Goal: Task Accomplishment & Management: Use online tool/utility

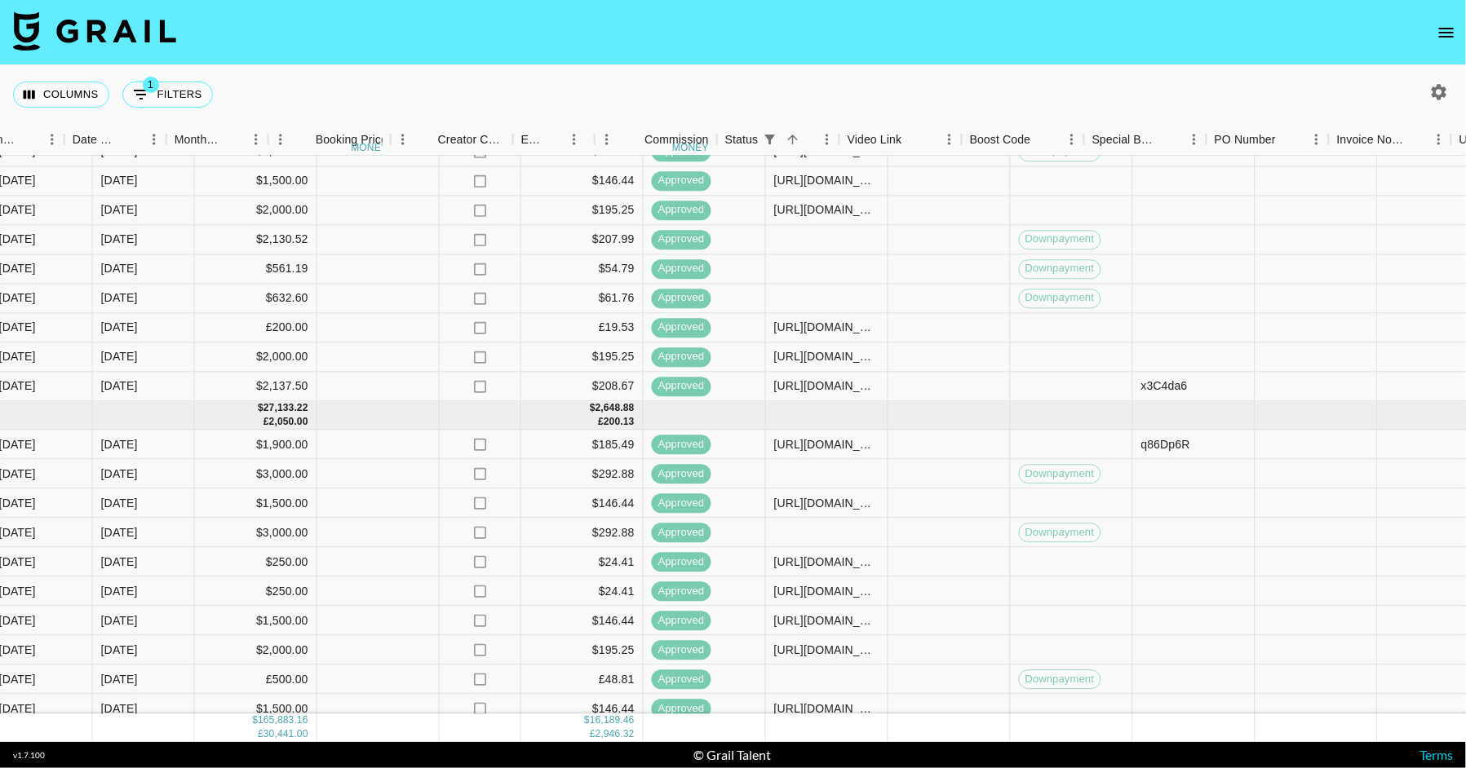
scroll to position [1632, 1165]
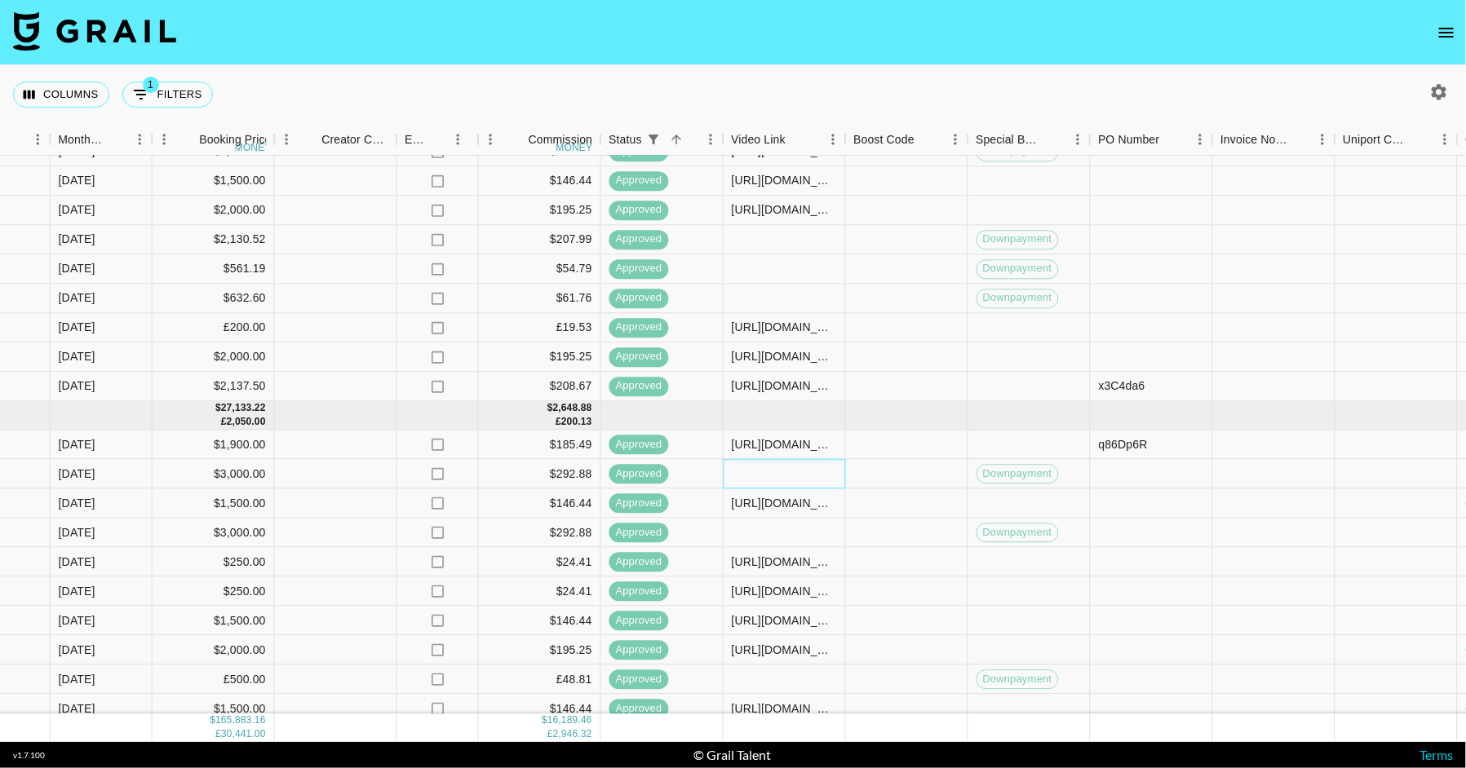
click at [746, 481] on div at bounding box center [785, 473] width 122 height 29
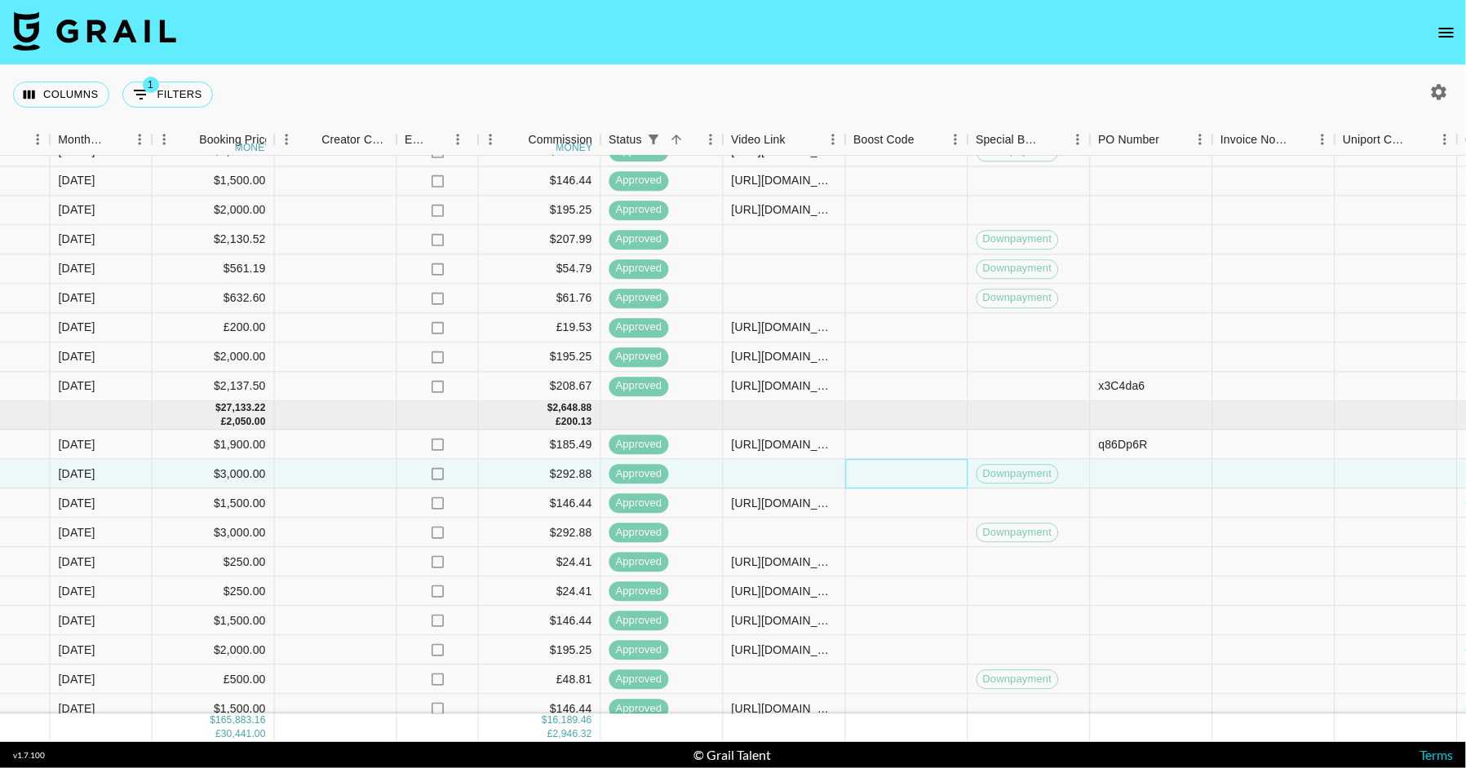
click at [916, 460] on div at bounding box center [907, 473] width 122 height 29
click at [788, 471] on div at bounding box center [785, 473] width 122 height 29
click at [899, 430] on div at bounding box center [907, 444] width 122 height 29
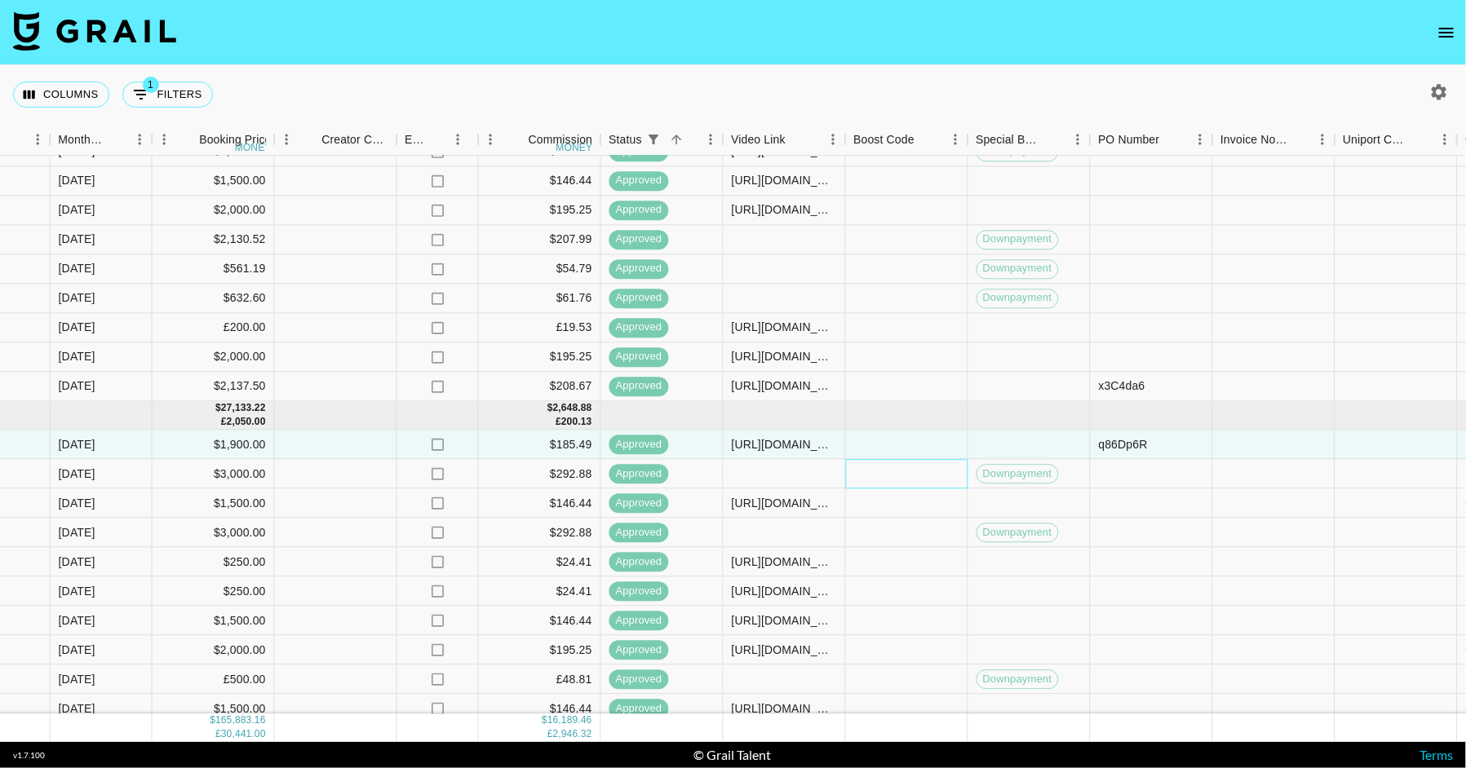
click at [901, 467] on div at bounding box center [907, 473] width 122 height 29
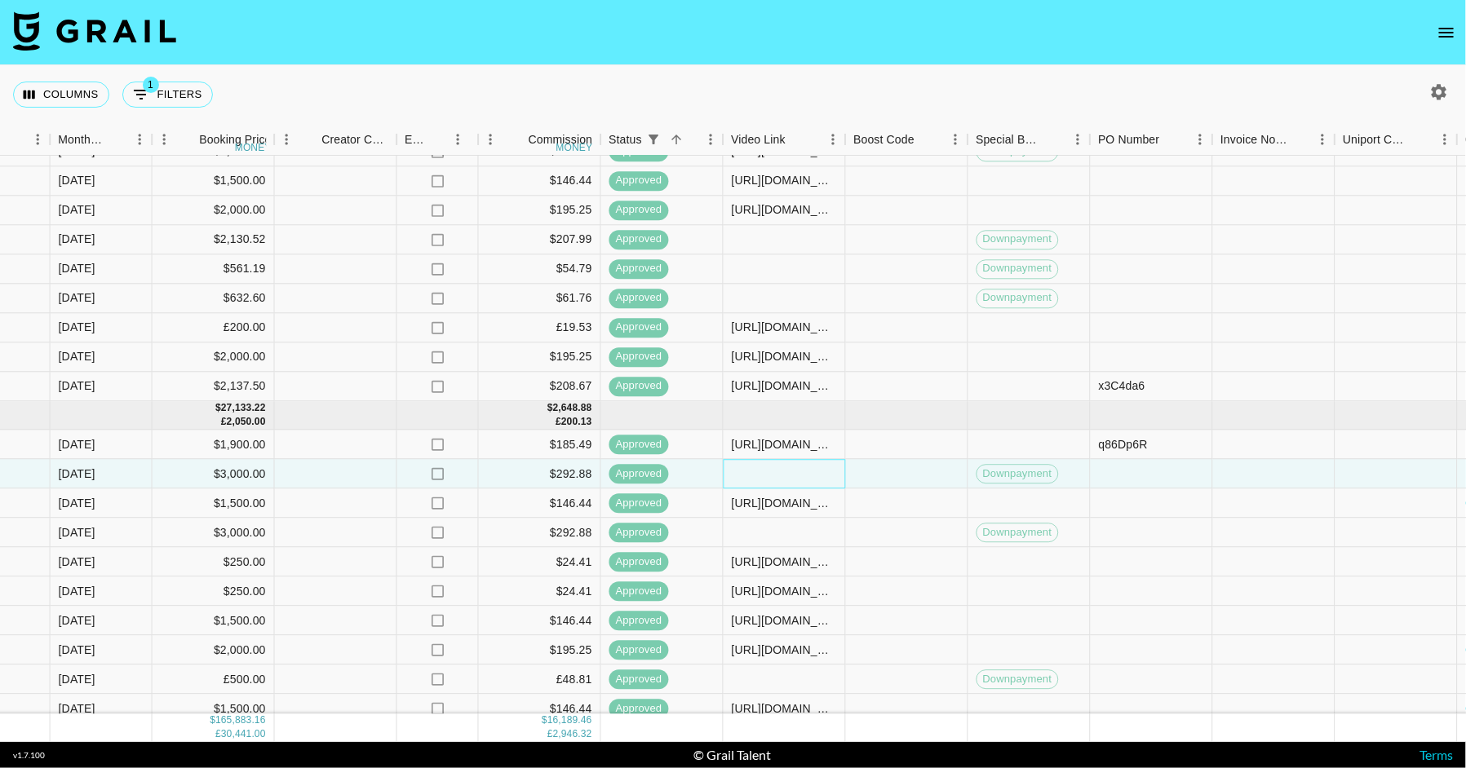
click at [807, 475] on div at bounding box center [785, 473] width 122 height 29
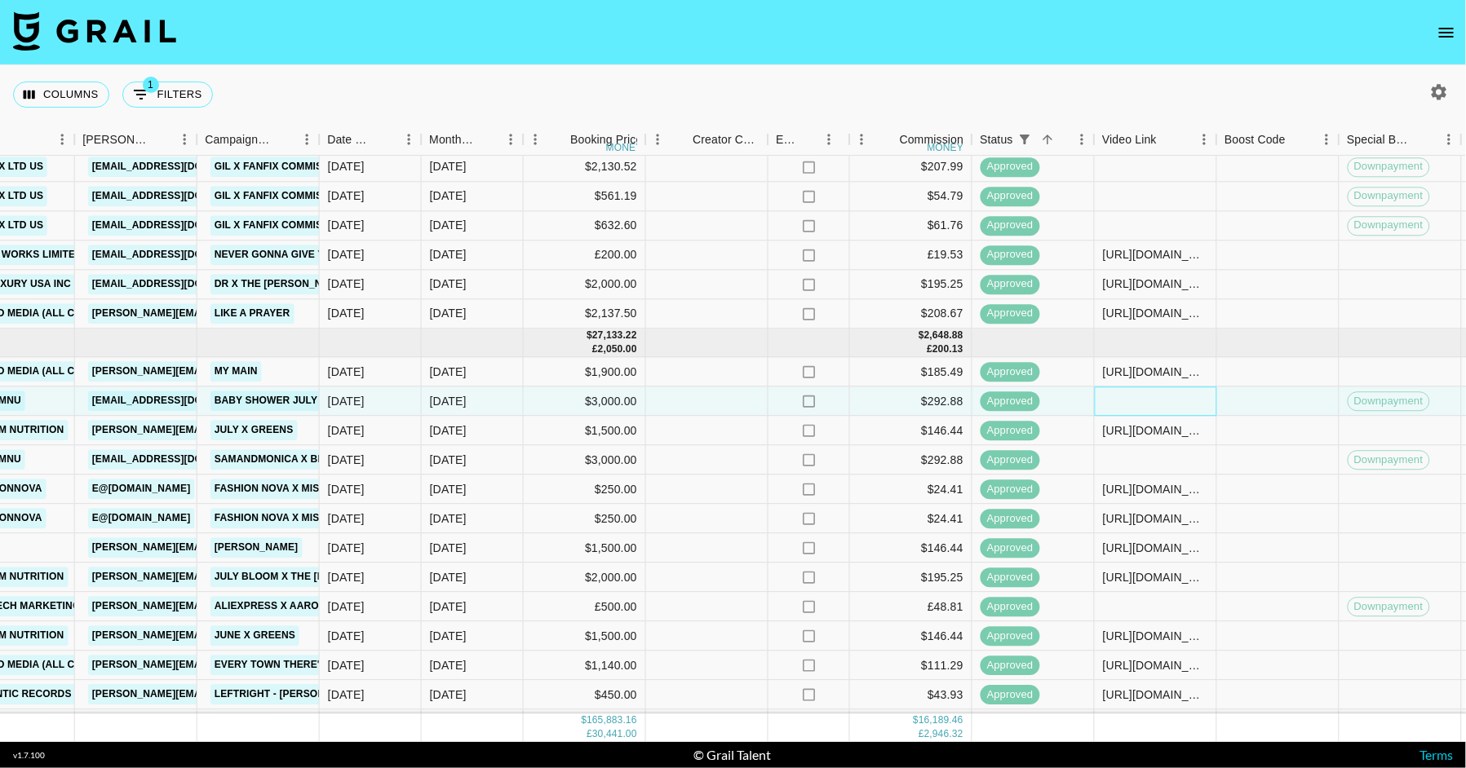
scroll to position [1709, 794]
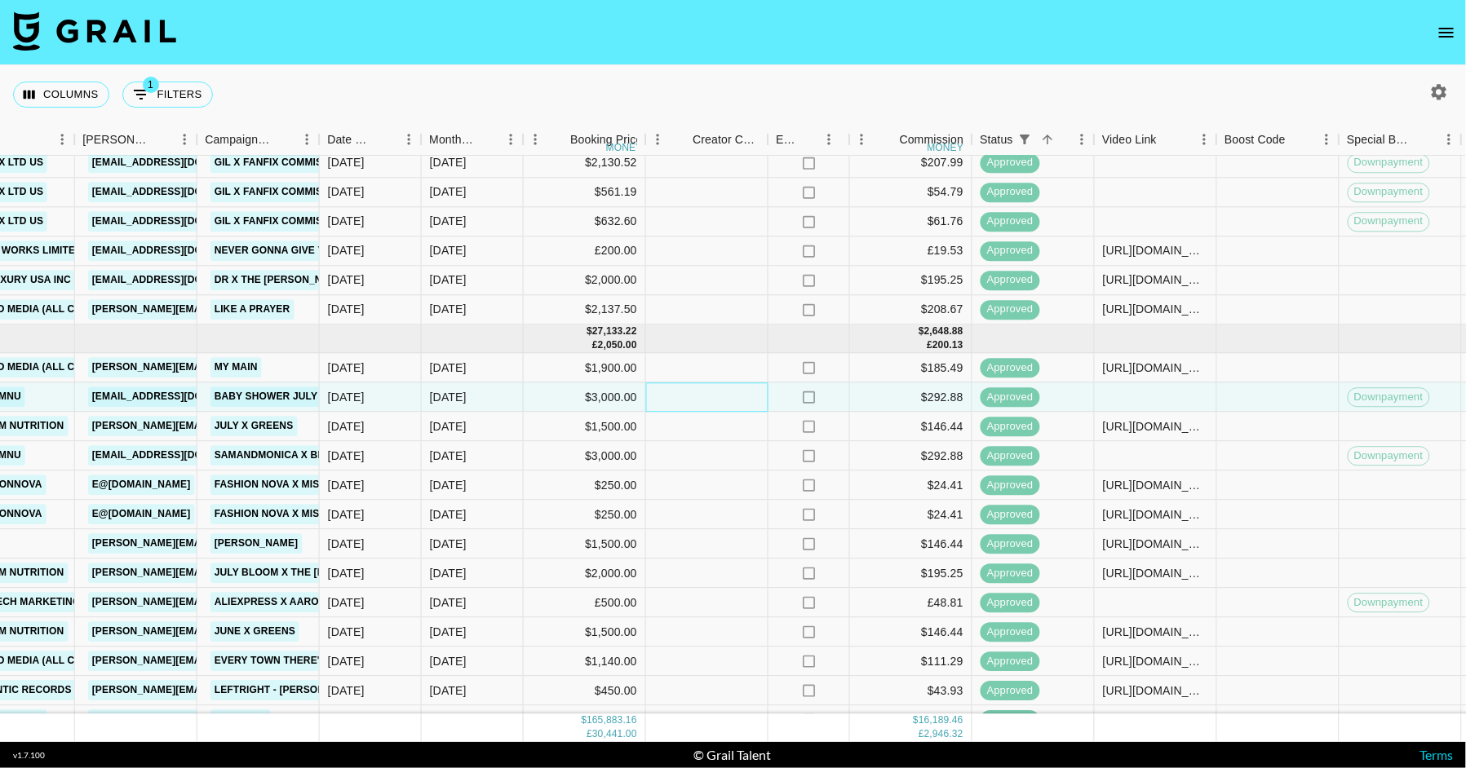
click at [711, 388] on div at bounding box center [707, 397] width 122 height 29
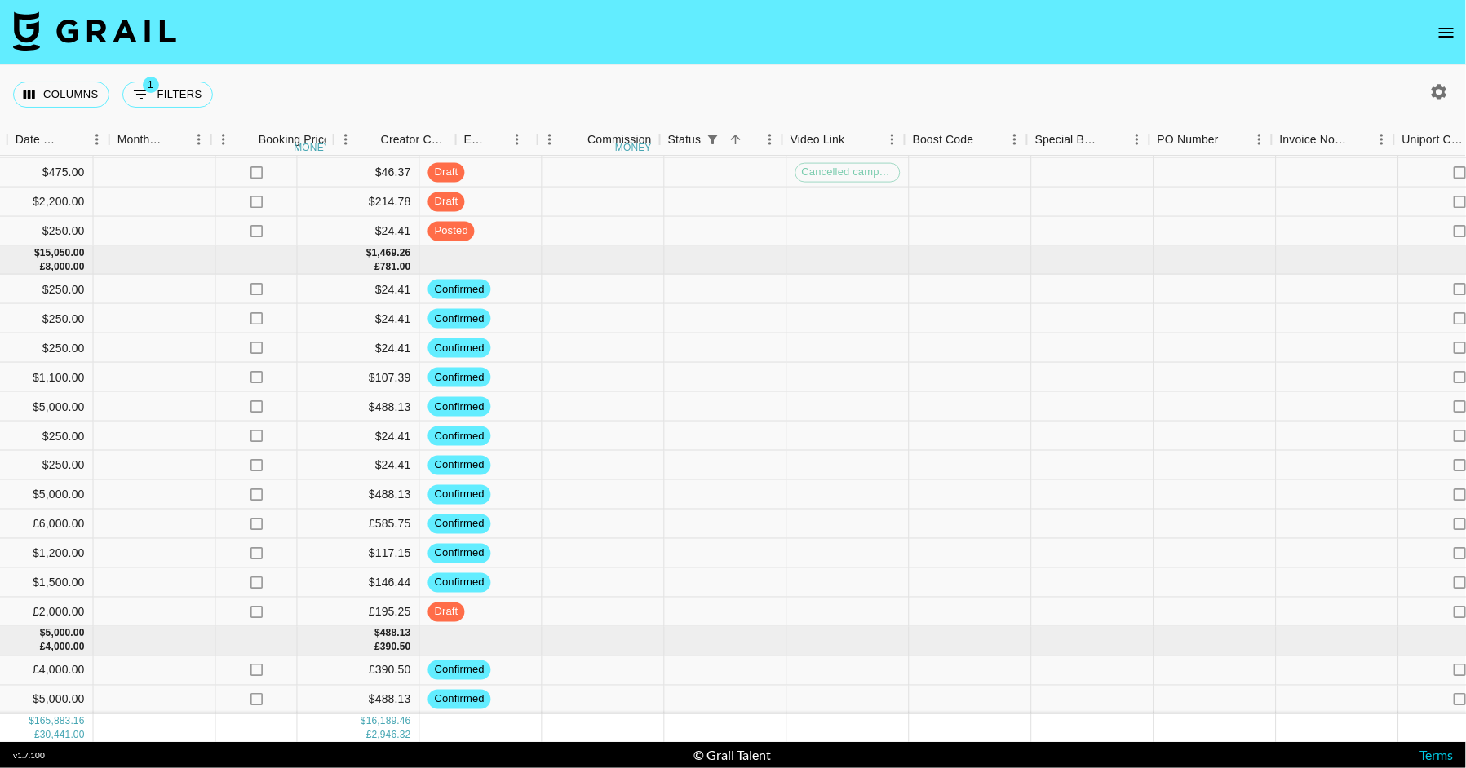
scroll to position [3372, 1711]
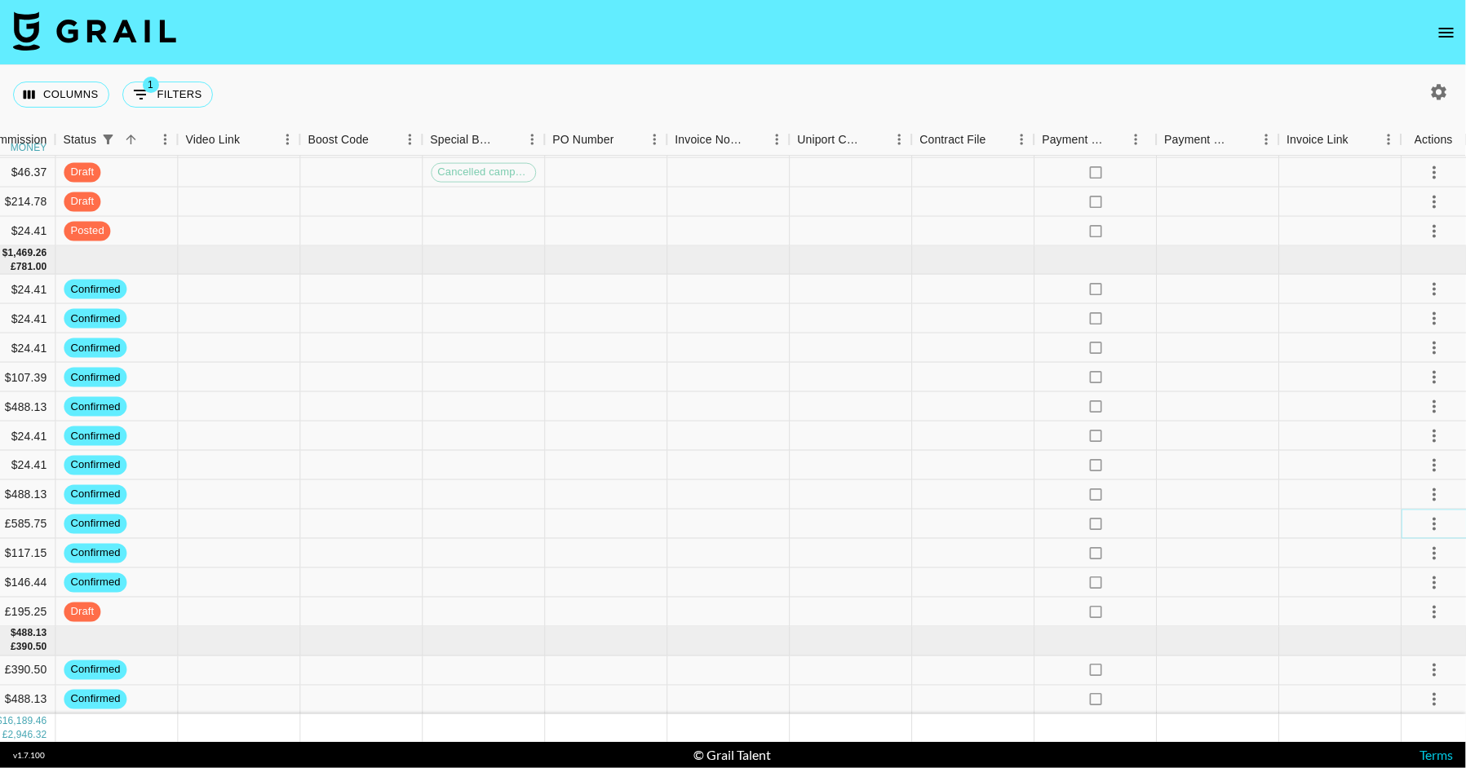
click at [1435, 523] on icon "select merge strategy" at bounding box center [1434, 525] width 20 height 20
click at [1393, 613] on li "Draft Created" at bounding box center [1414, 617] width 106 height 29
click at [906, 477] on div at bounding box center [851, 465] width 122 height 29
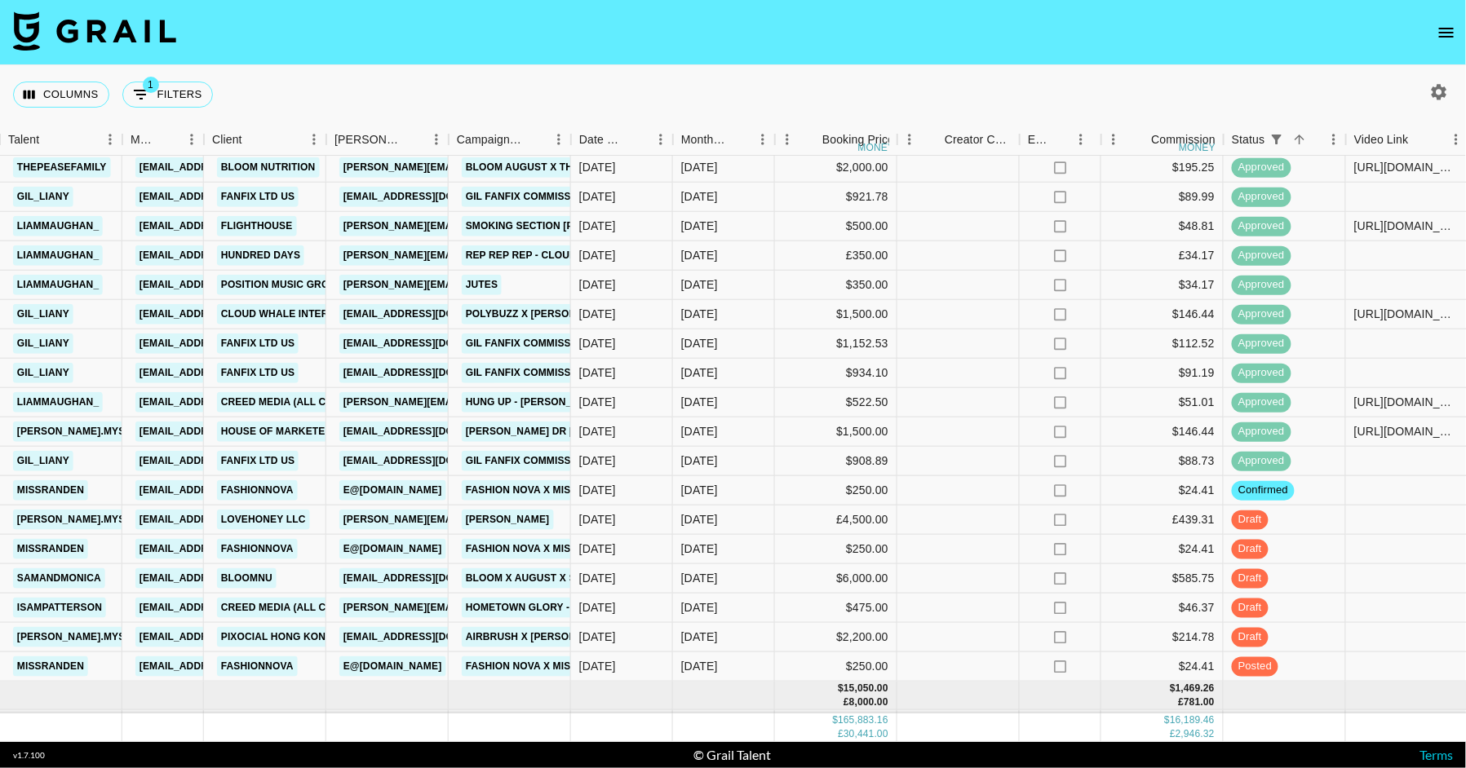
scroll to position [2932, 542]
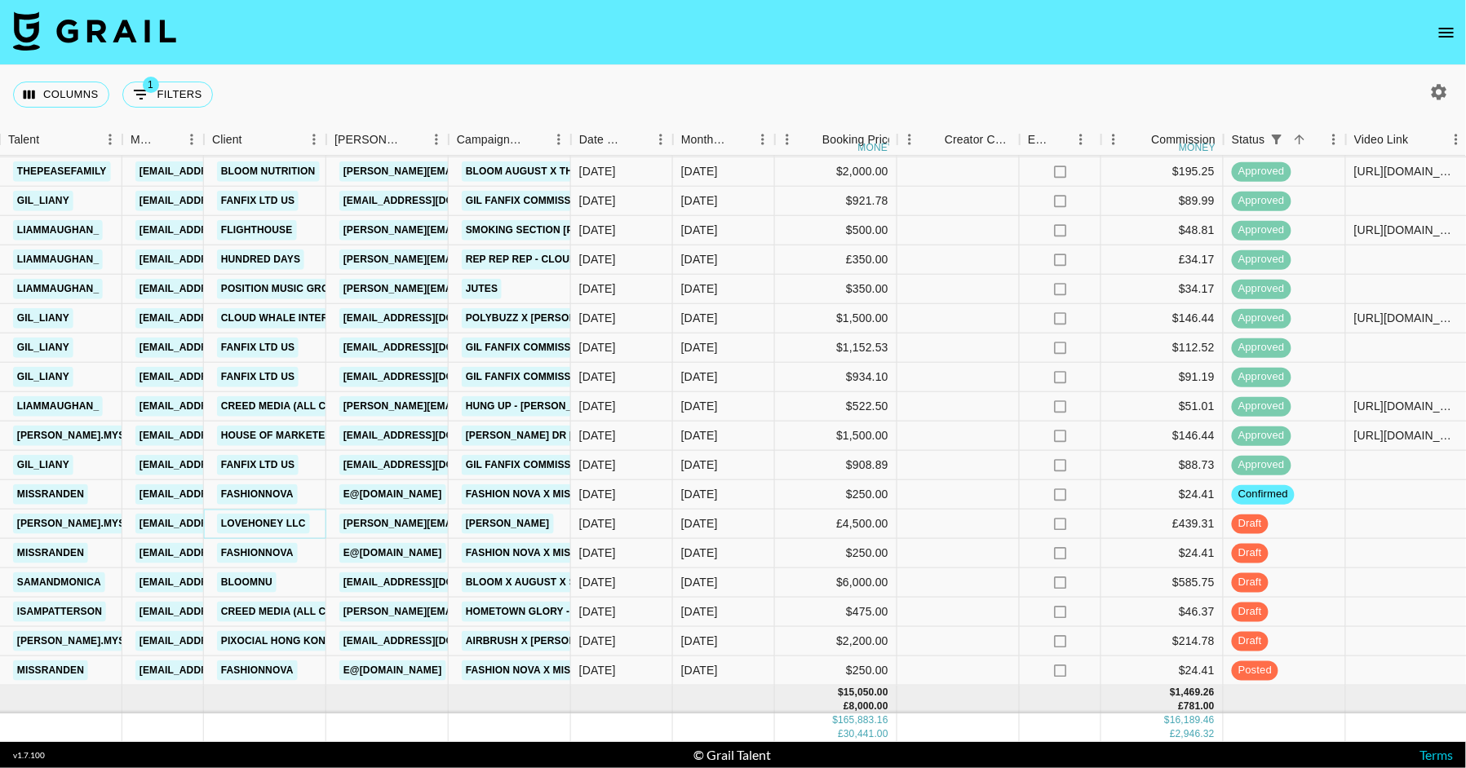
click at [284, 522] on link "Lovehoney LLC" at bounding box center [263, 524] width 93 height 20
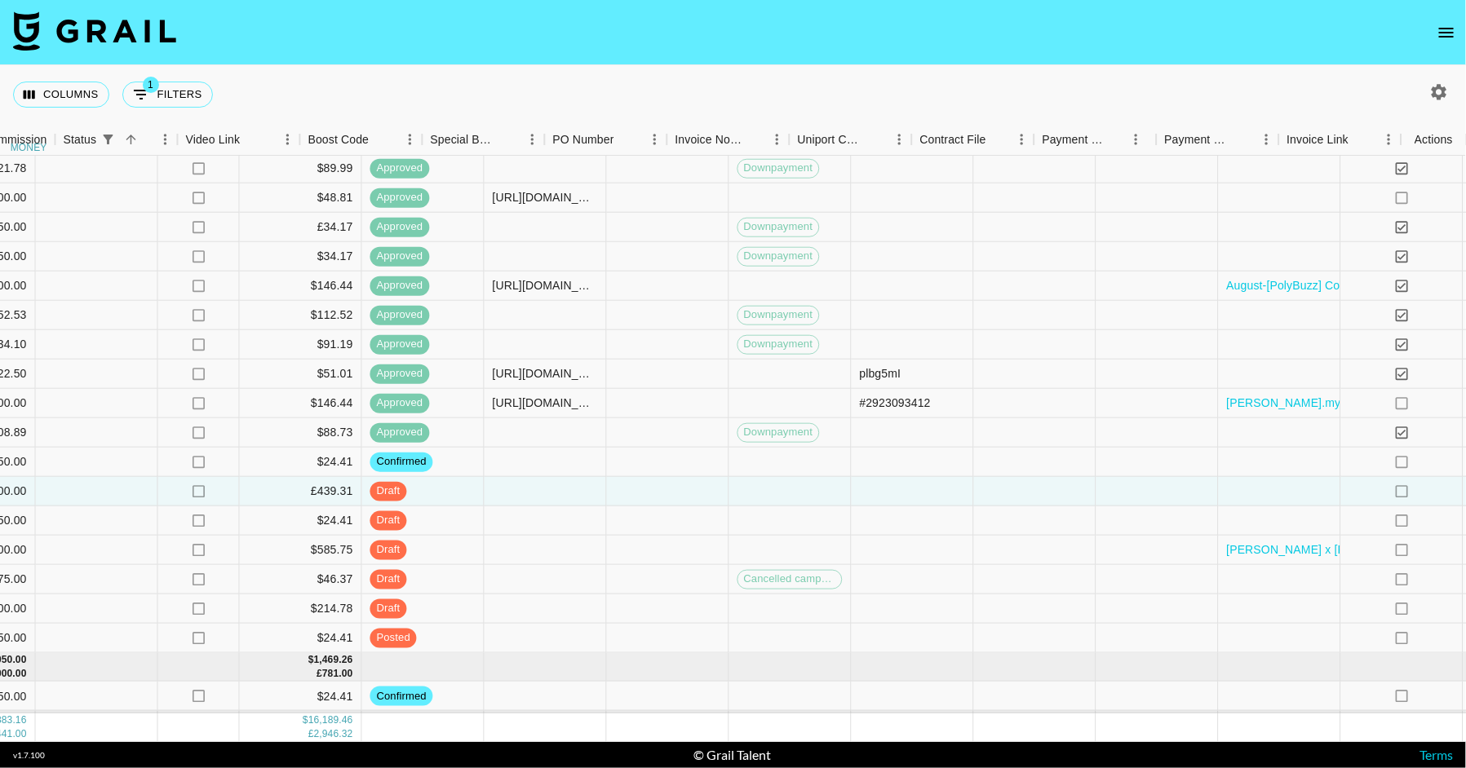
scroll to position [2964, 1711]
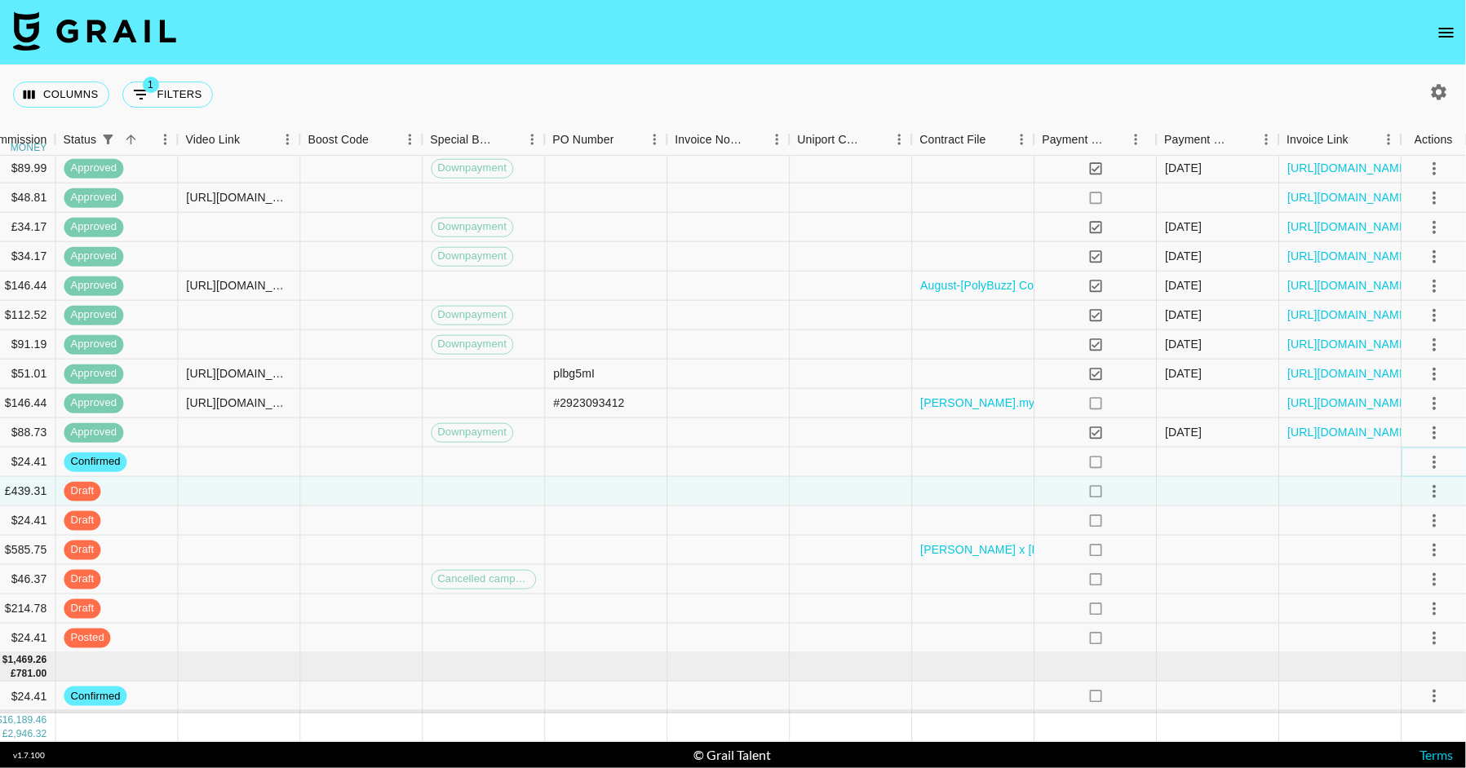
click at [1434, 452] on icon "select merge strategy" at bounding box center [1434, 462] width 20 height 20
click at [1407, 546] on li "Draft Created" at bounding box center [1414, 555] width 106 height 29
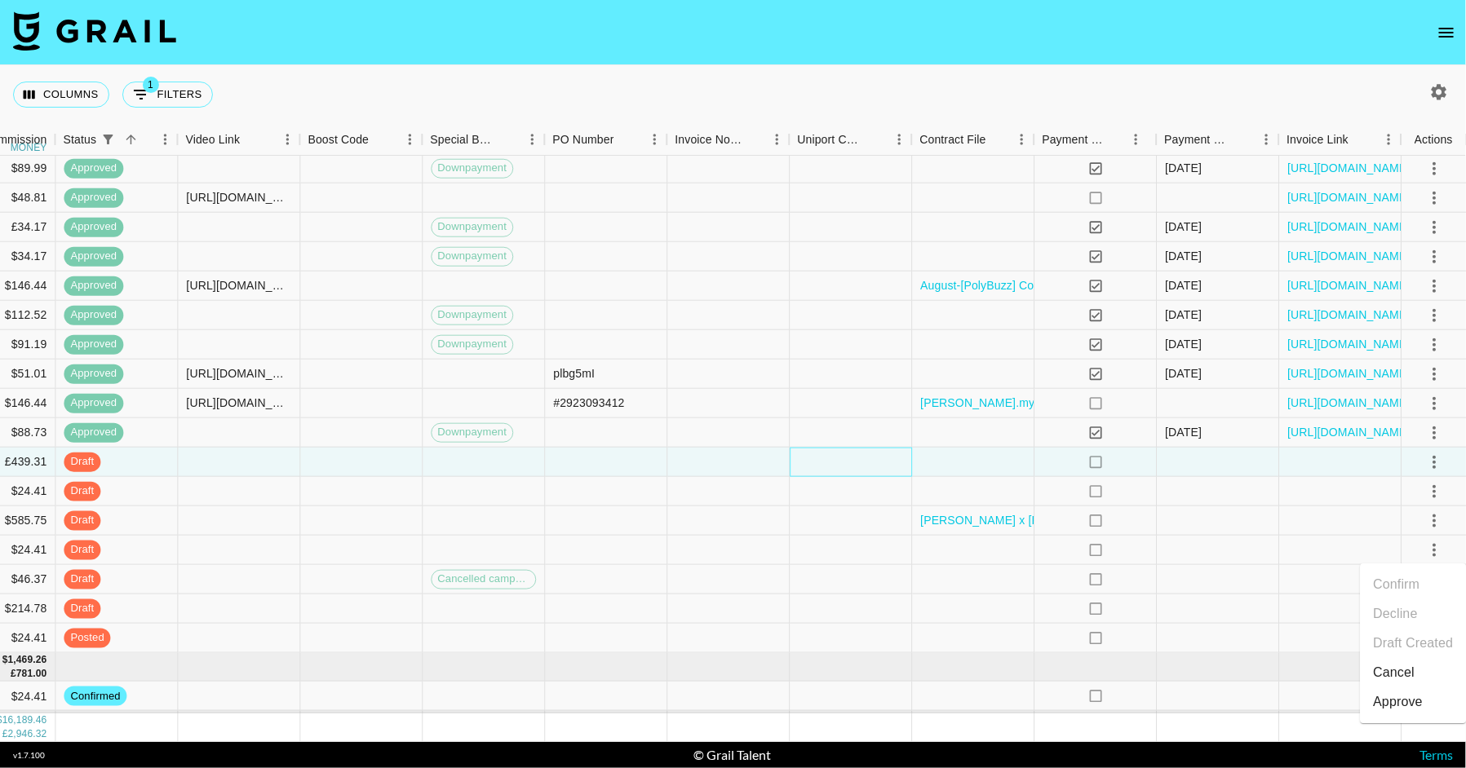
click at [868, 463] on div at bounding box center [851, 462] width 122 height 29
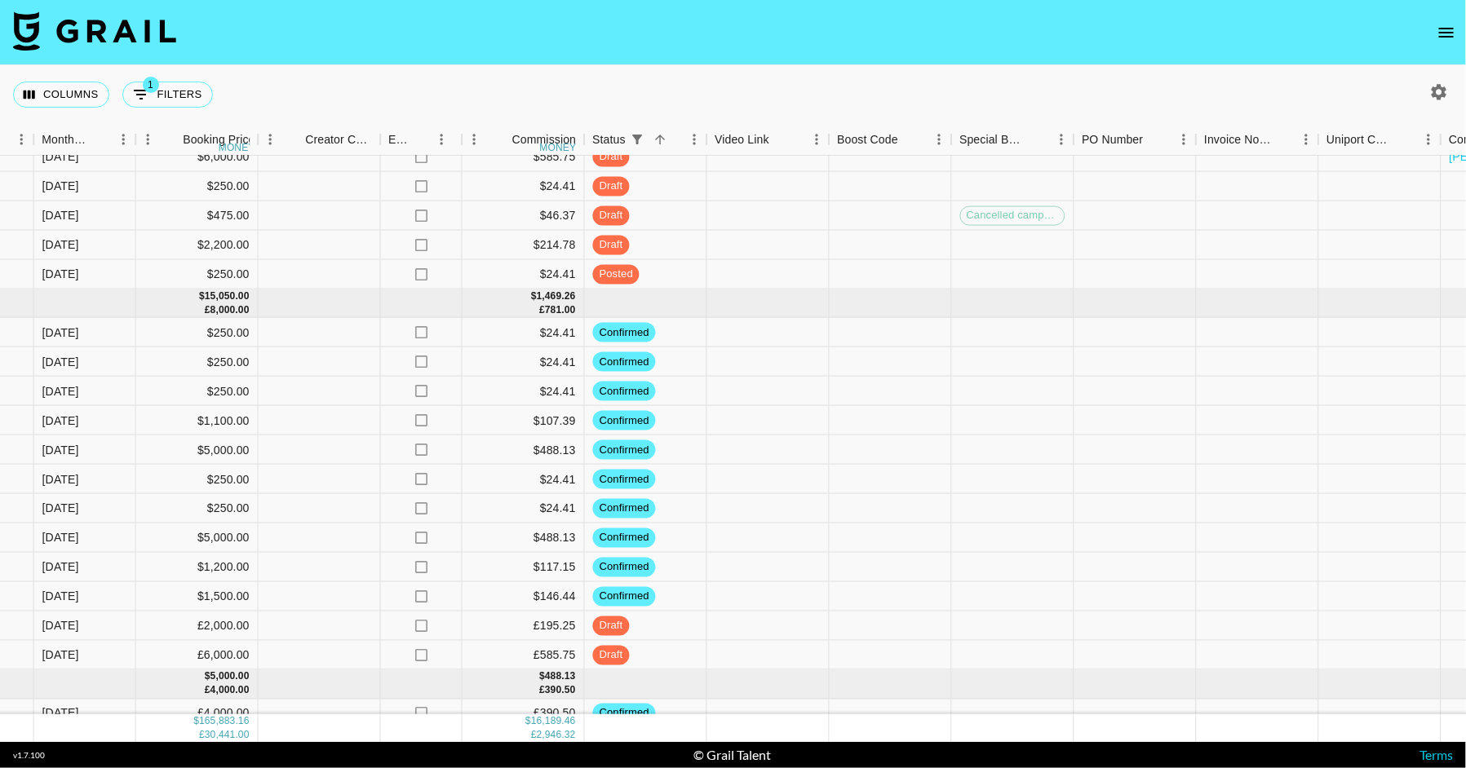
scroll to position [3328, 1711]
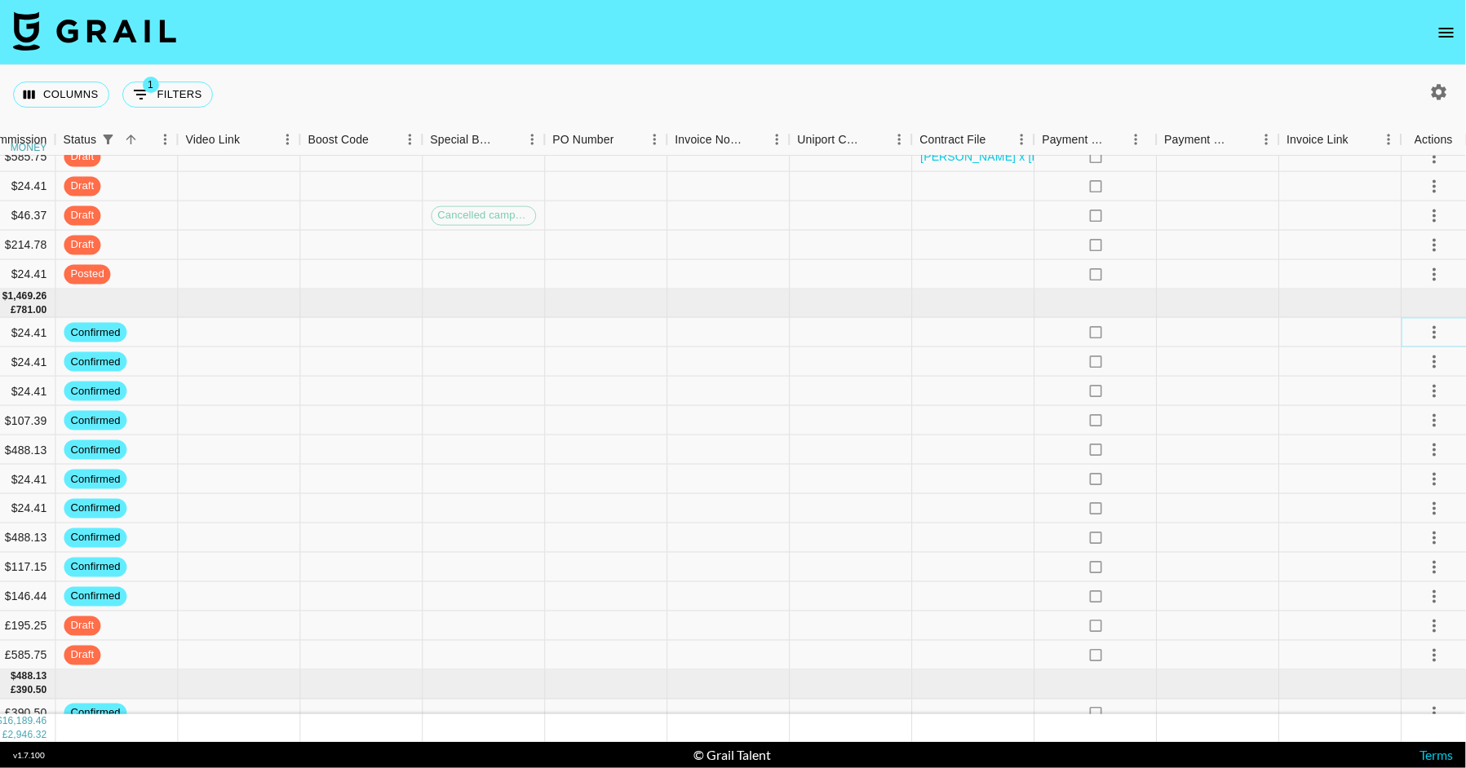
click at [1434, 325] on icon "select merge strategy" at bounding box center [1434, 333] width 20 height 20
click at [1404, 420] on li "Draft Created" at bounding box center [1414, 425] width 106 height 29
click at [809, 429] on div at bounding box center [851, 420] width 122 height 29
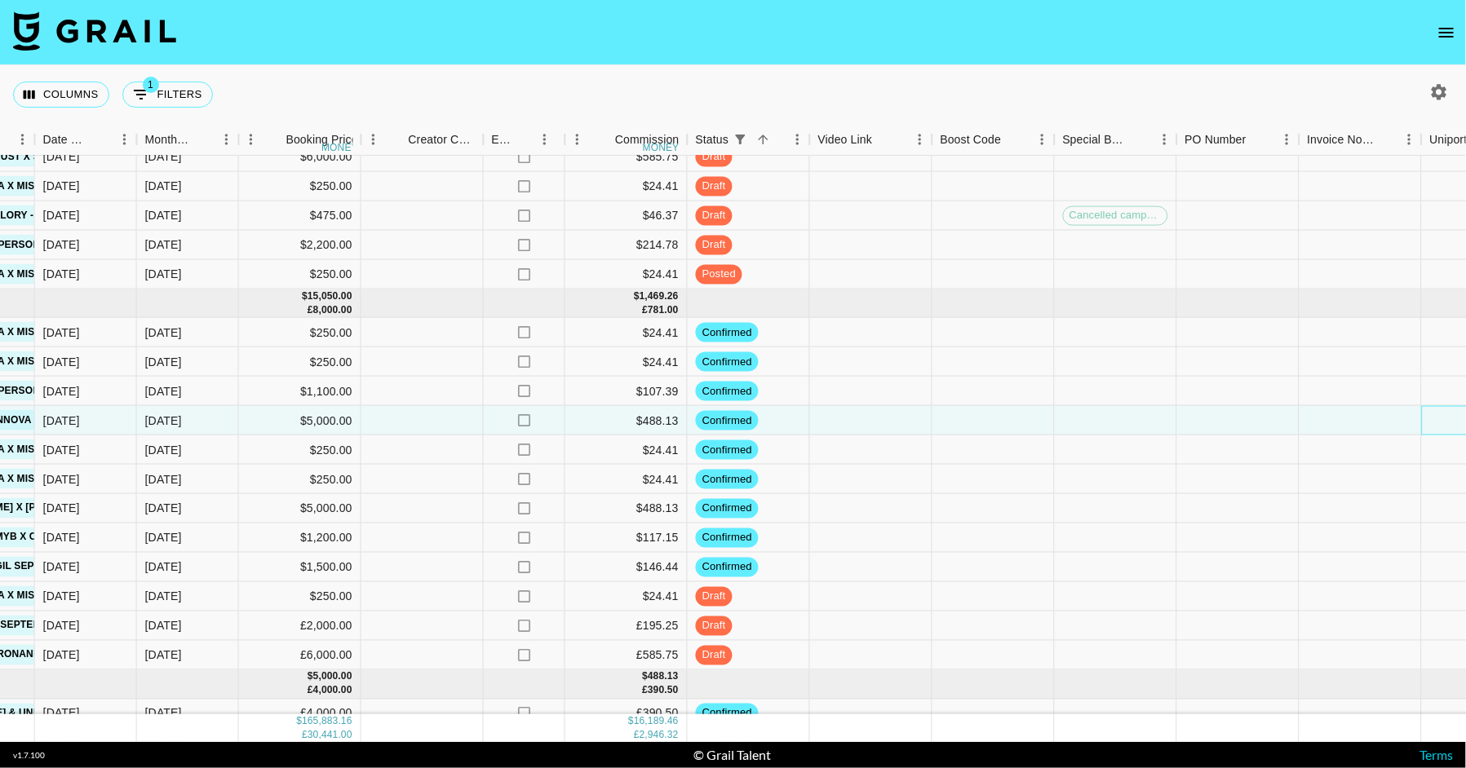
scroll to position [3328, 764]
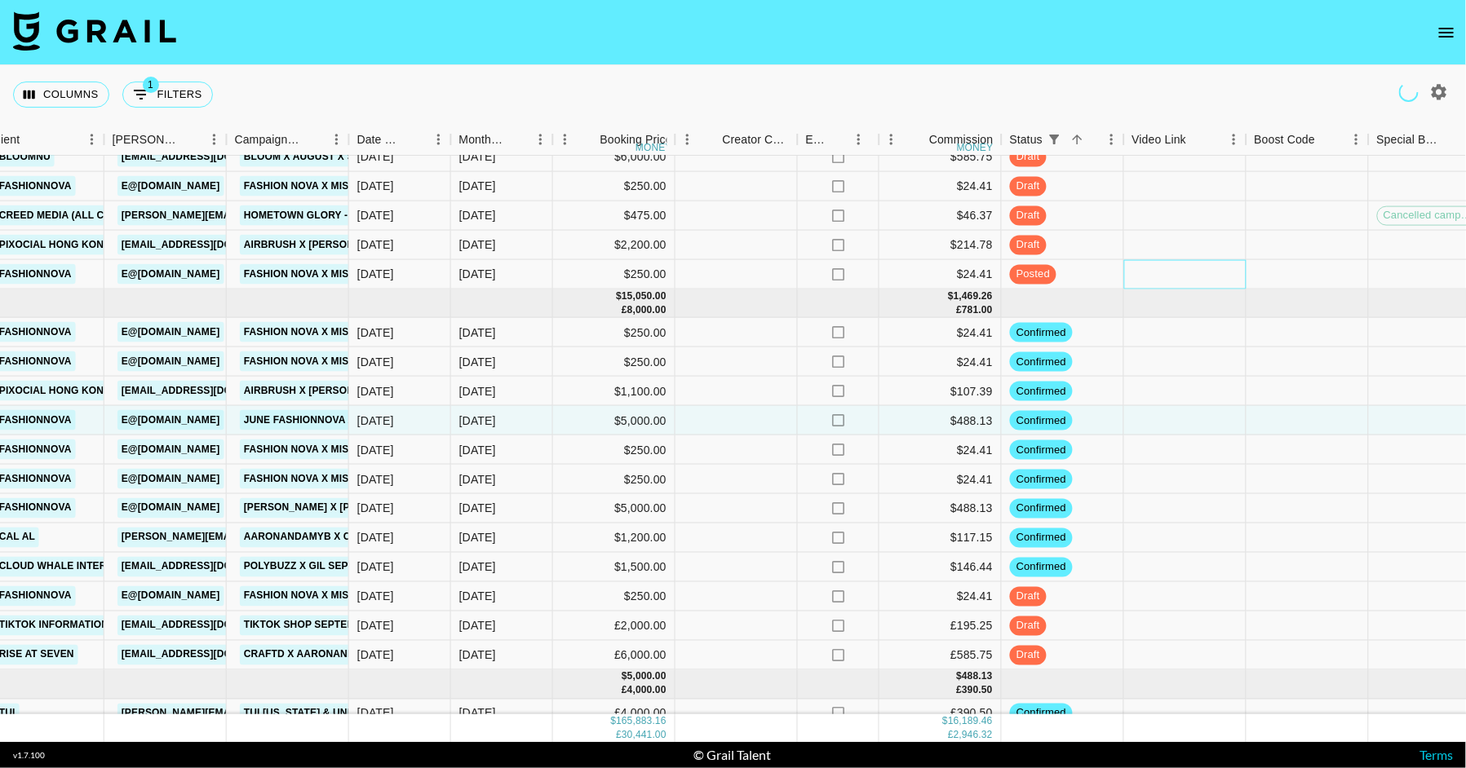
click at [1167, 260] on div at bounding box center [1185, 274] width 122 height 29
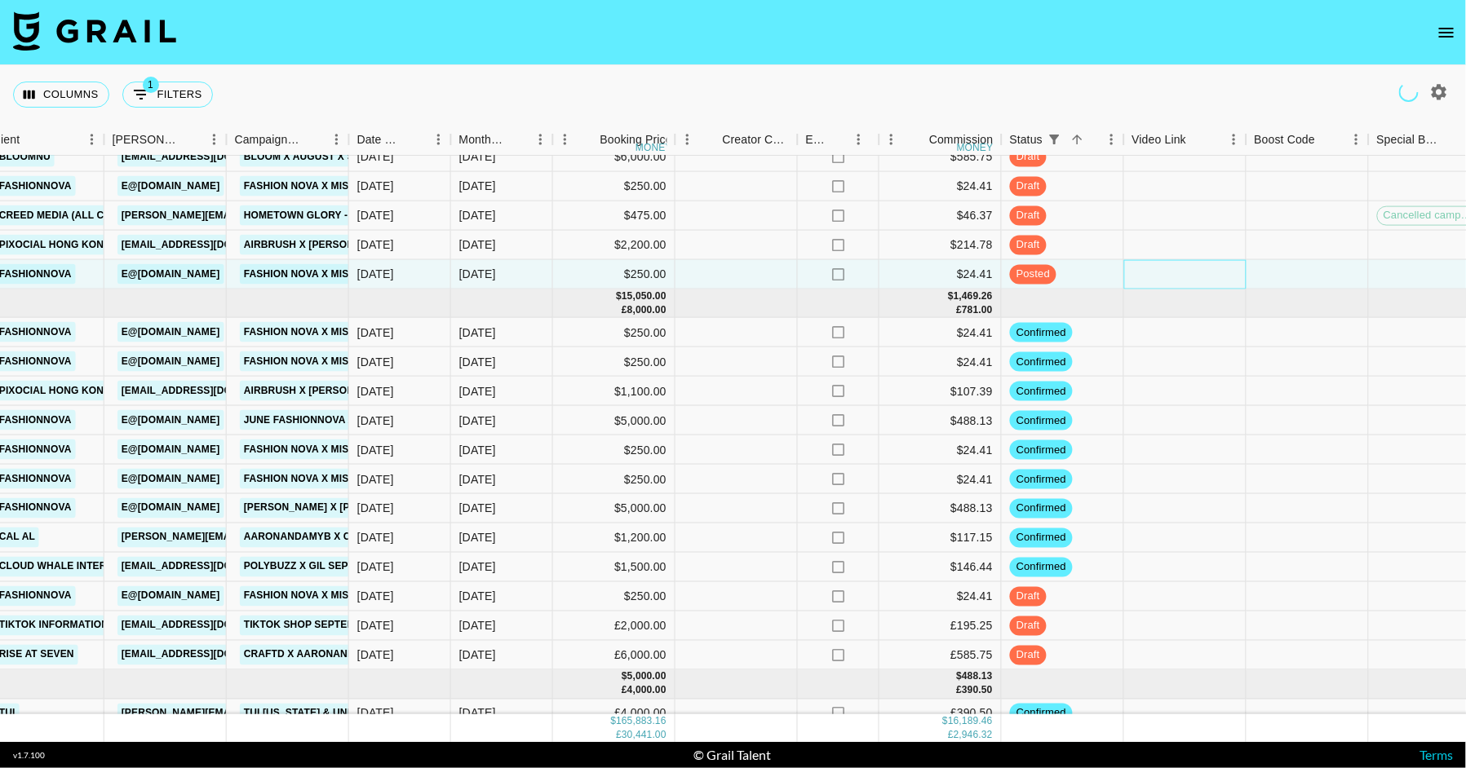
click at [1167, 260] on div at bounding box center [1185, 274] width 122 height 29
click at [1172, 235] on div at bounding box center [1185, 245] width 122 height 29
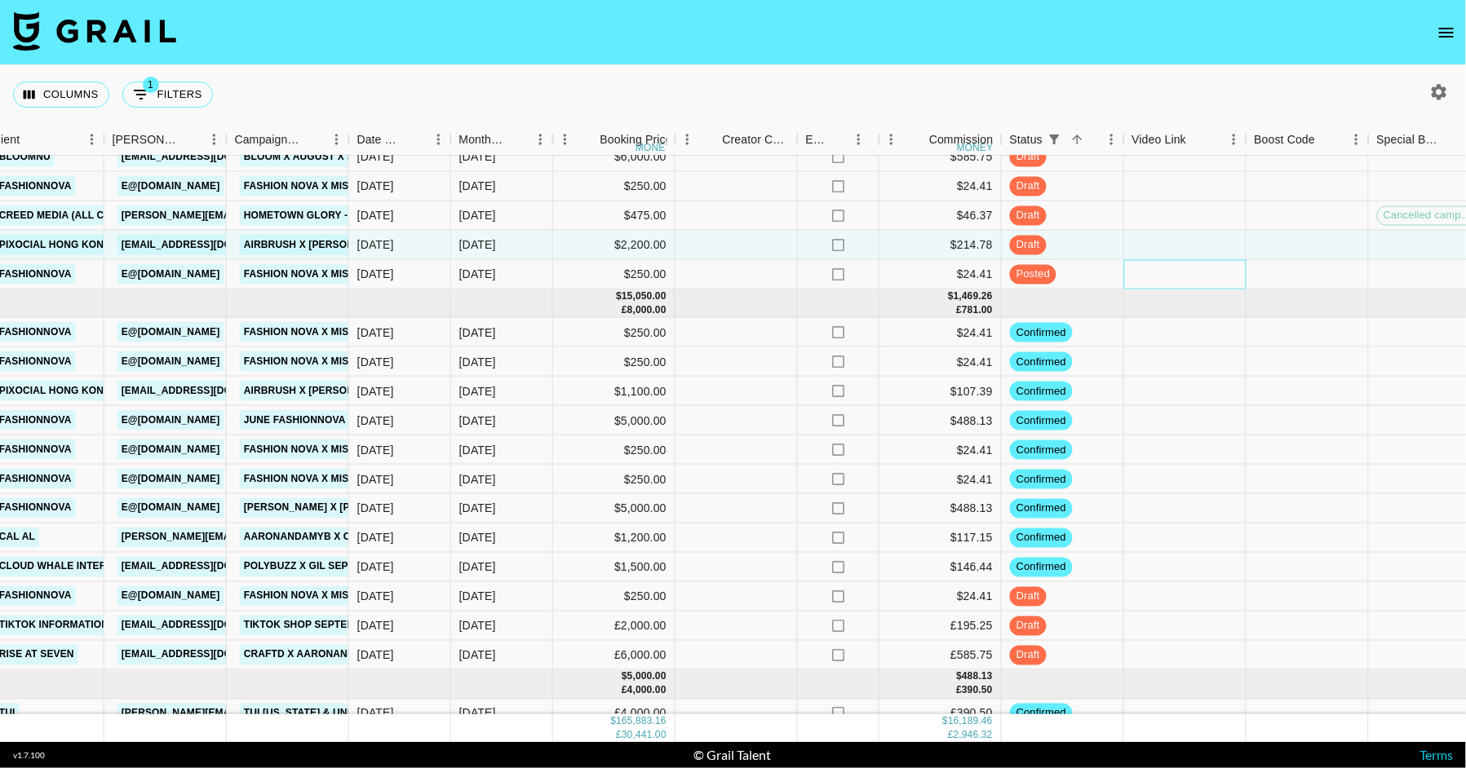
click at [1169, 275] on div at bounding box center [1185, 274] width 122 height 29
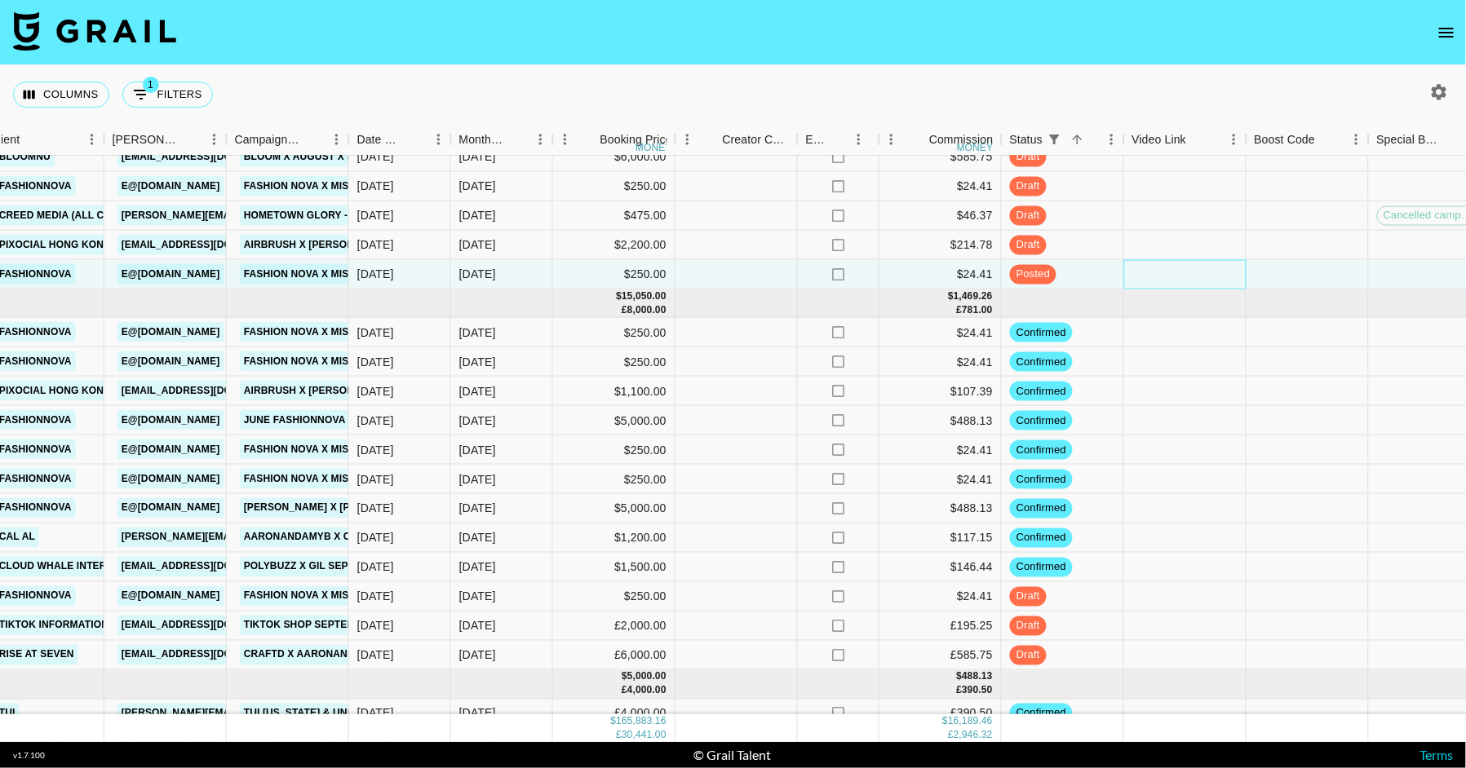
click at [1169, 275] on div at bounding box center [1185, 274] width 122 height 29
type input "[URL][DOMAIN_NAME]"
click at [1167, 219] on div at bounding box center [1185, 215] width 122 height 29
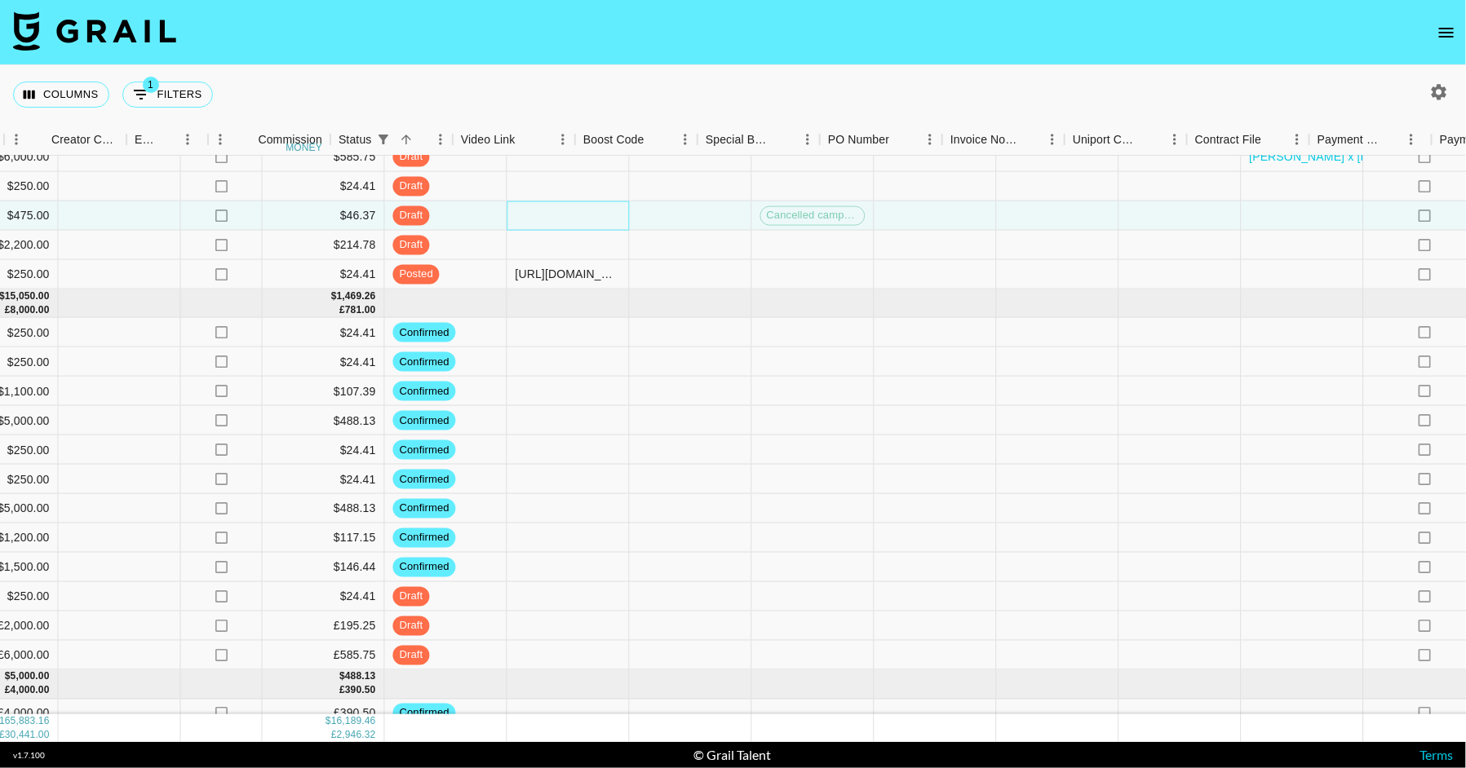
scroll to position [3328, 1648]
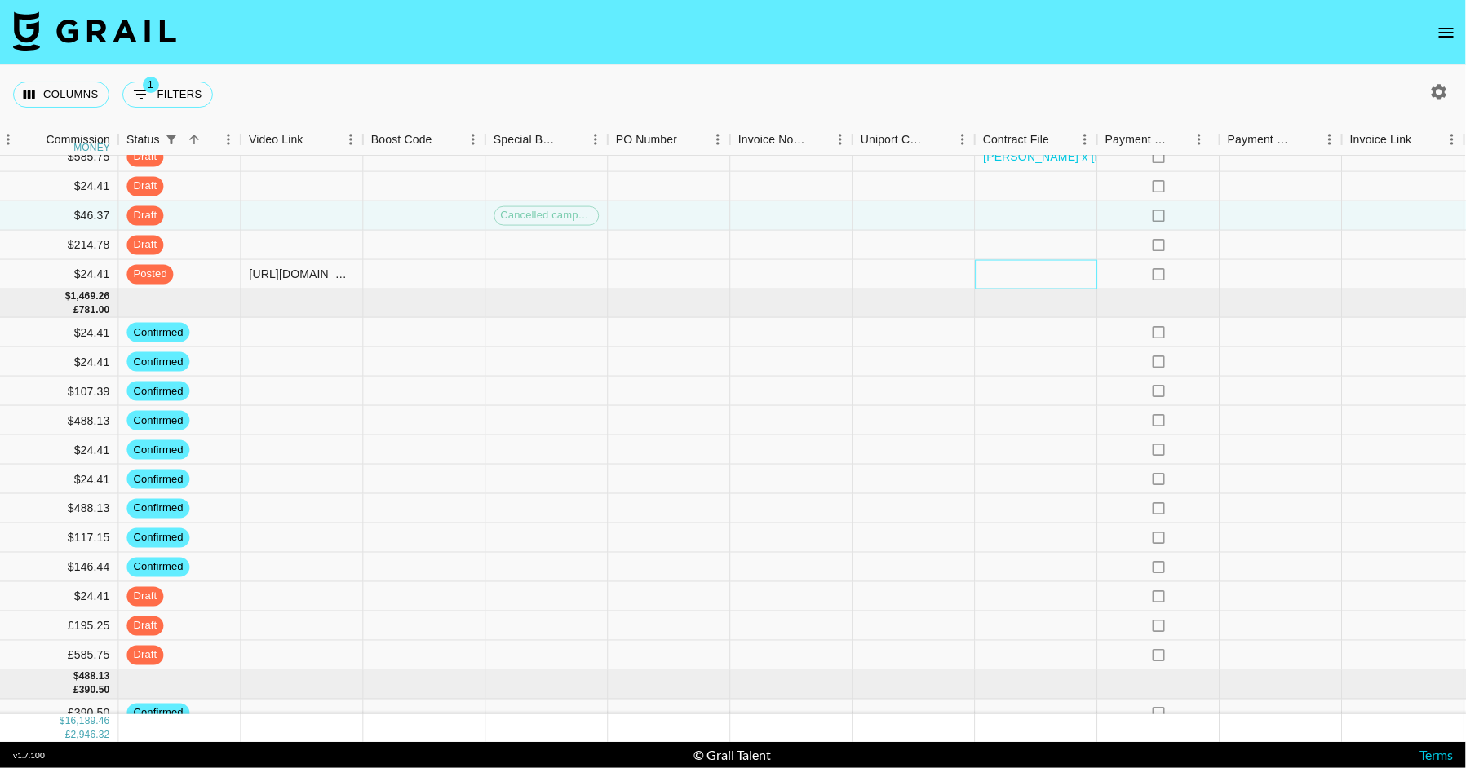
click at [1054, 272] on div at bounding box center [1036, 274] width 122 height 29
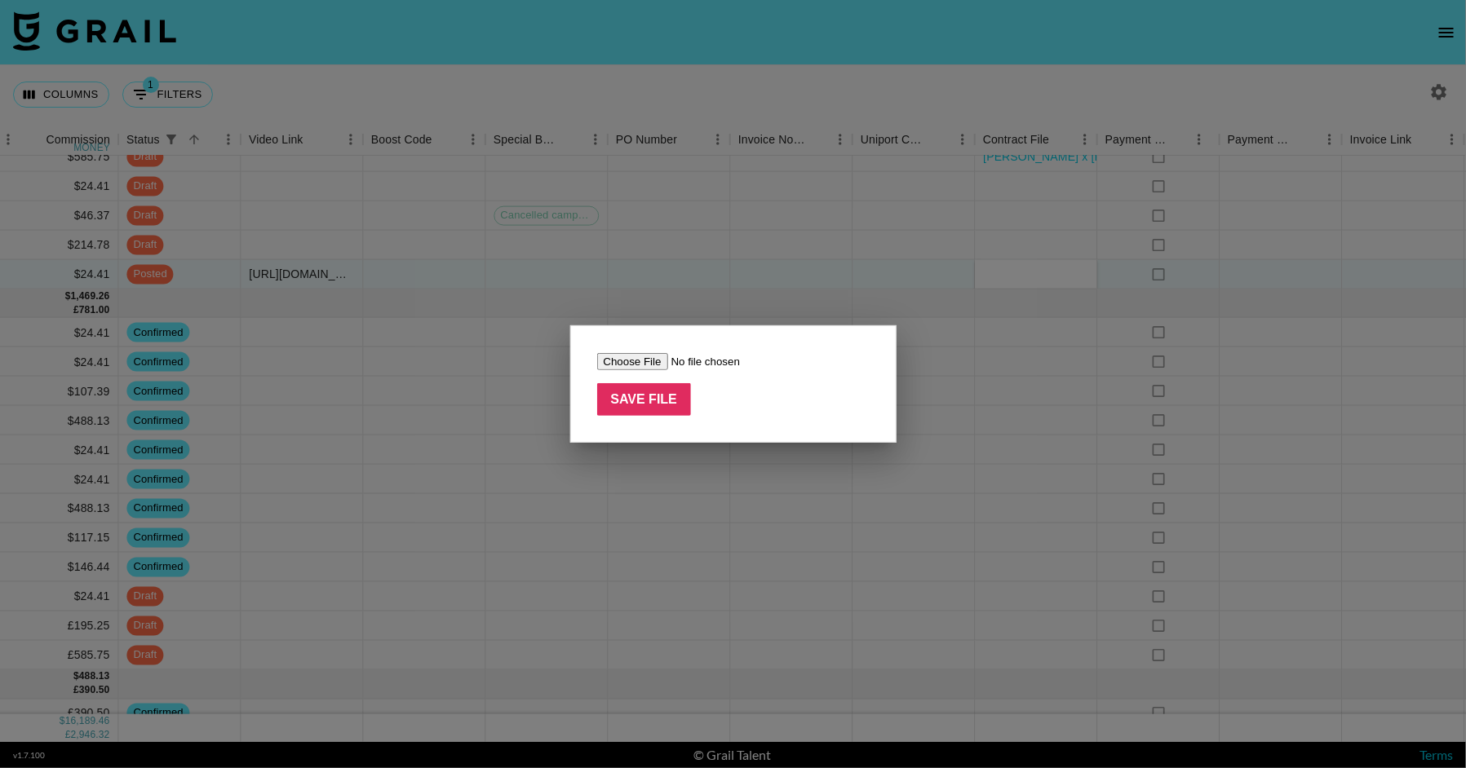
click at [632, 367] on input "file" at bounding box center [700, 361] width 206 height 17
type input "C:\fakepath\Influencer Agreement ([PERSON_NAME] and Fashion Nova) (1).pdf"
click at [650, 405] on input "Save File" at bounding box center [644, 399] width 95 height 33
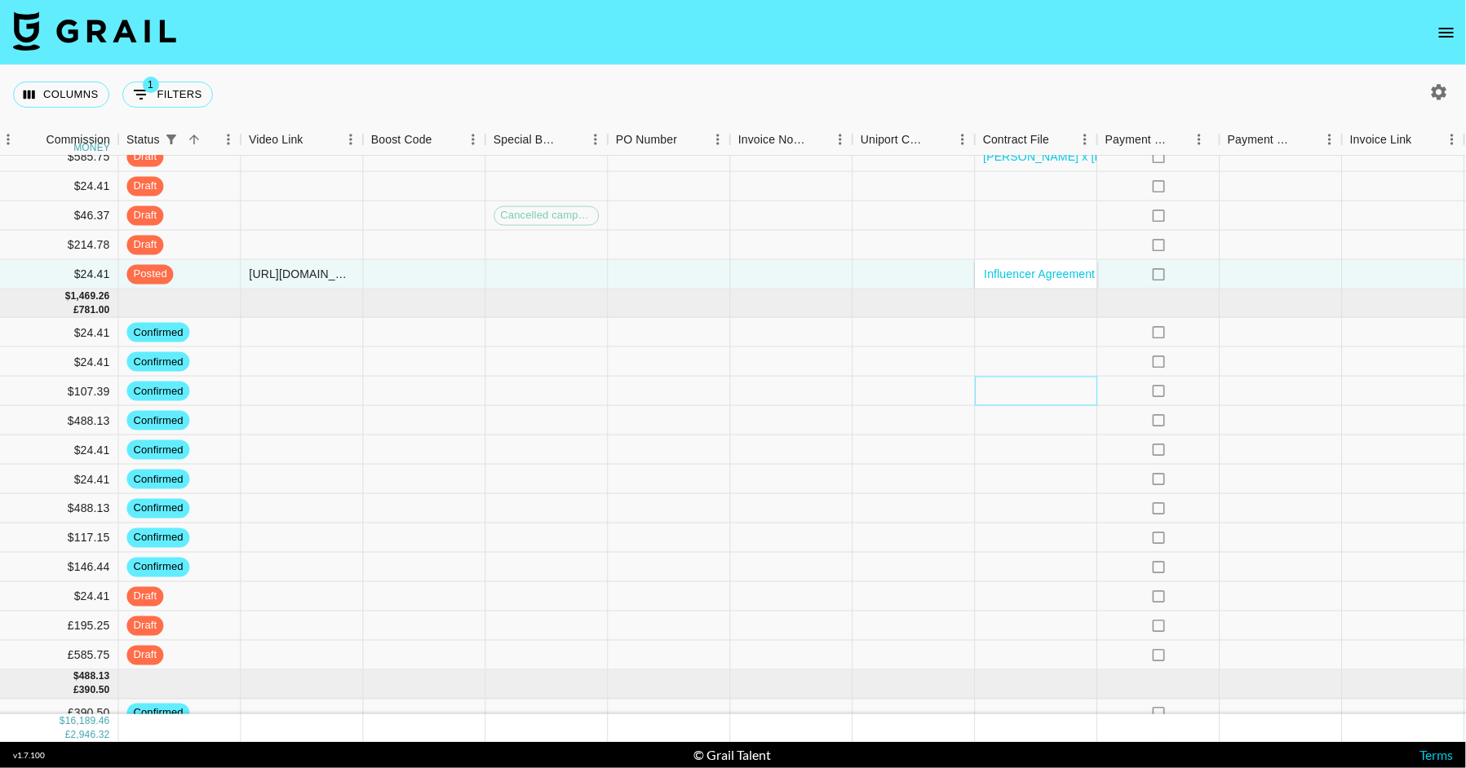
click at [1038, 387] on div at bounding box center [1036, 391] width 122 height 29
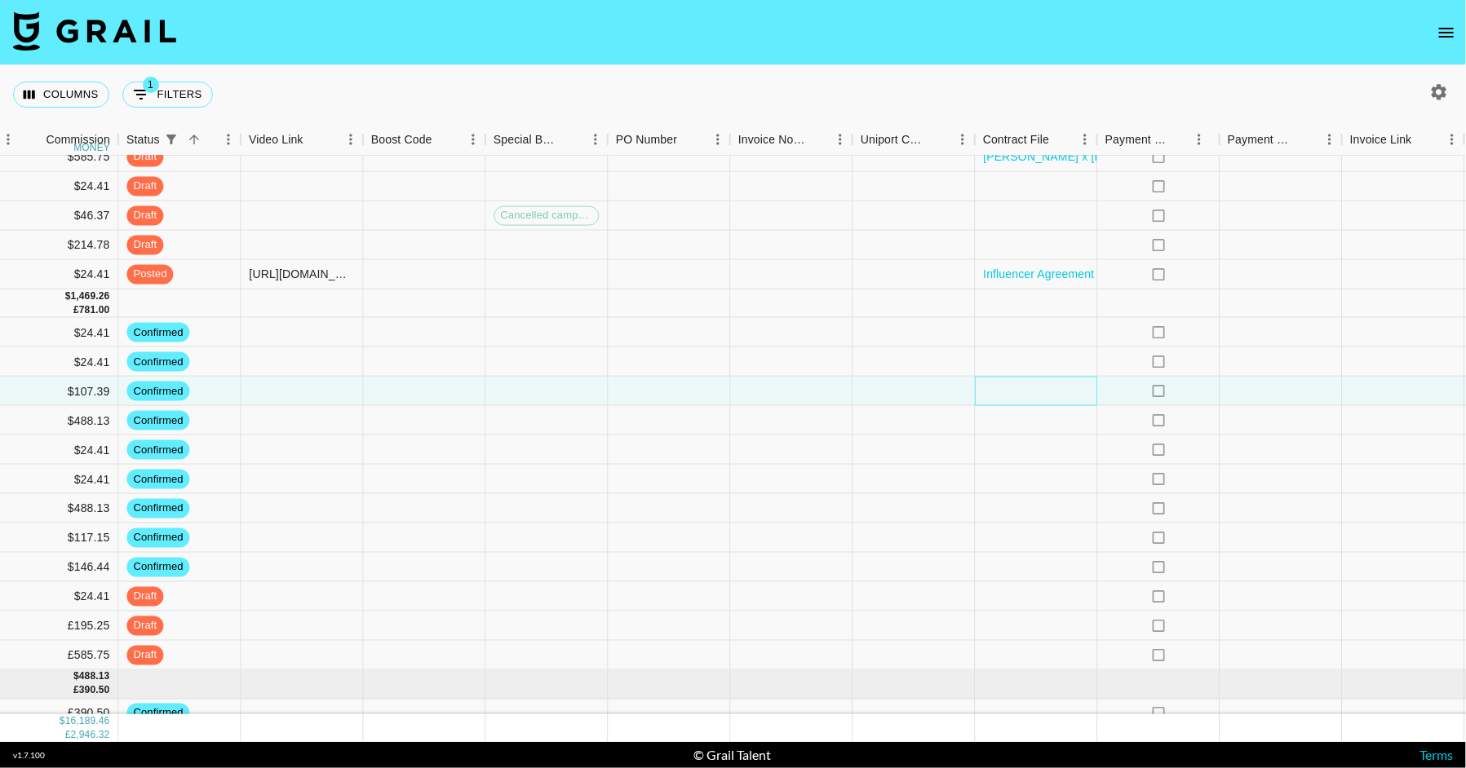
scroll to position [3328, 1711]
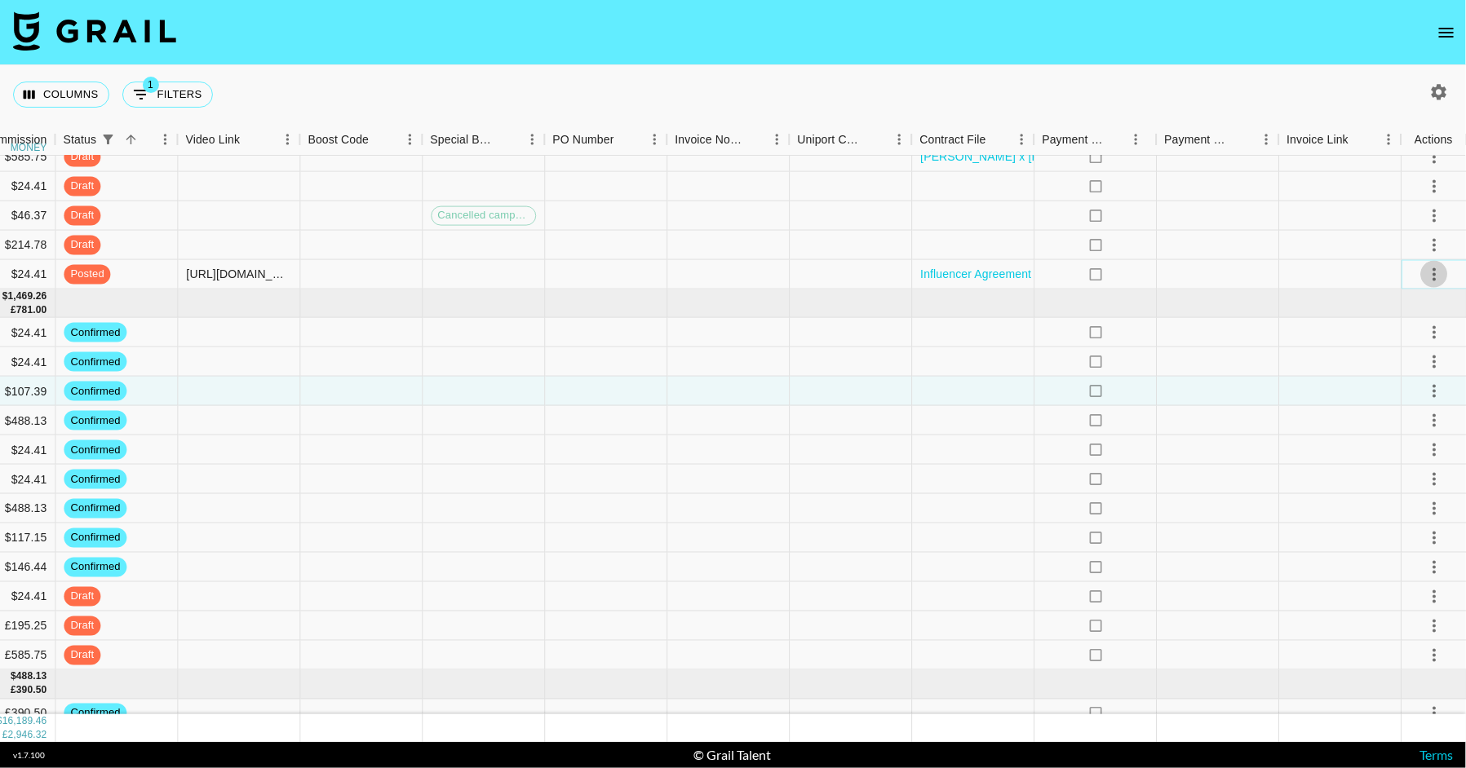
click at [1431, 265] on icon "select merge strategy" at bounding box center [1434, 274] width 20 height 20
click at [1388, 436] on li "Approve" at bounding box center [1414, 426] width 106 height 29
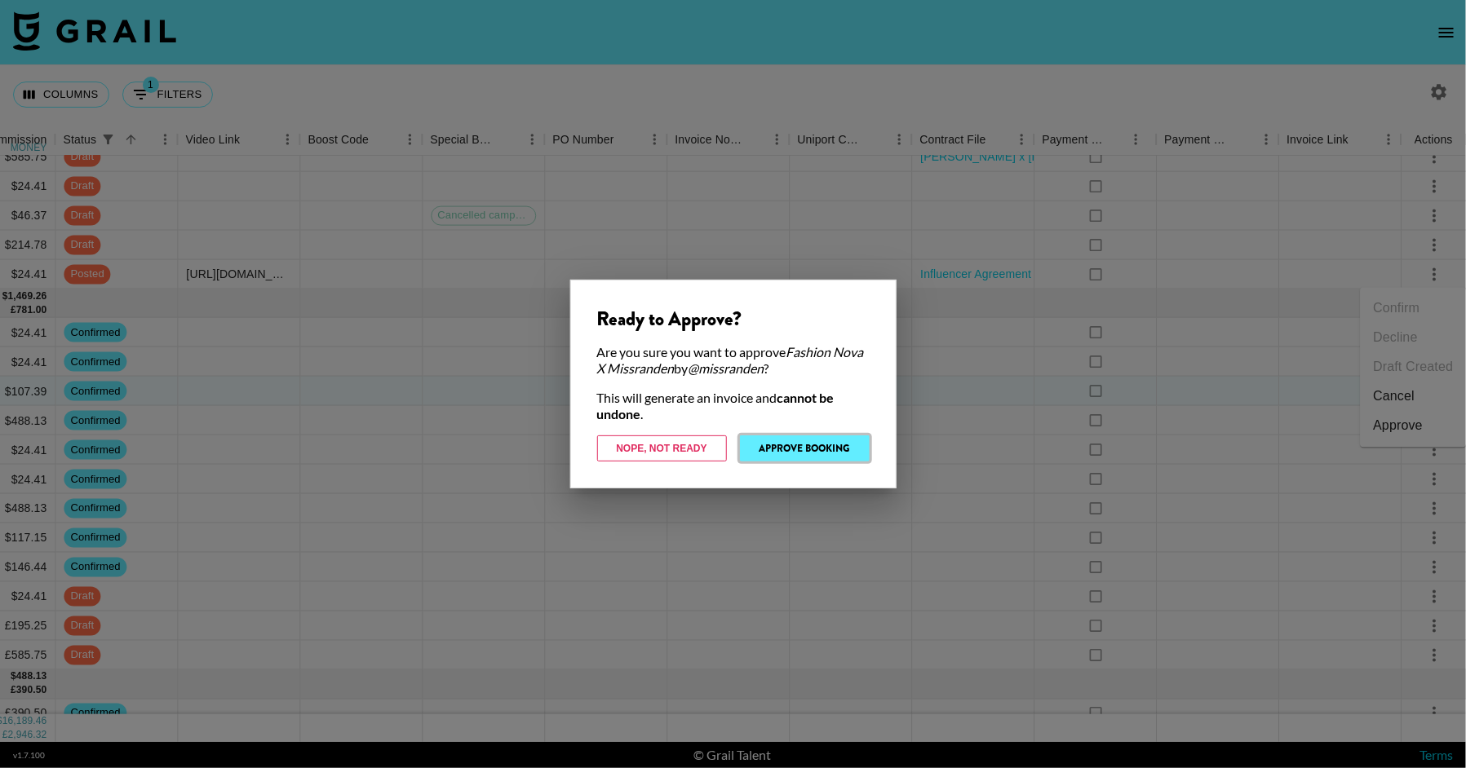
click at [778, 457] on button "Approve Booking" at bounding box center [805, 449] width 130 height 26
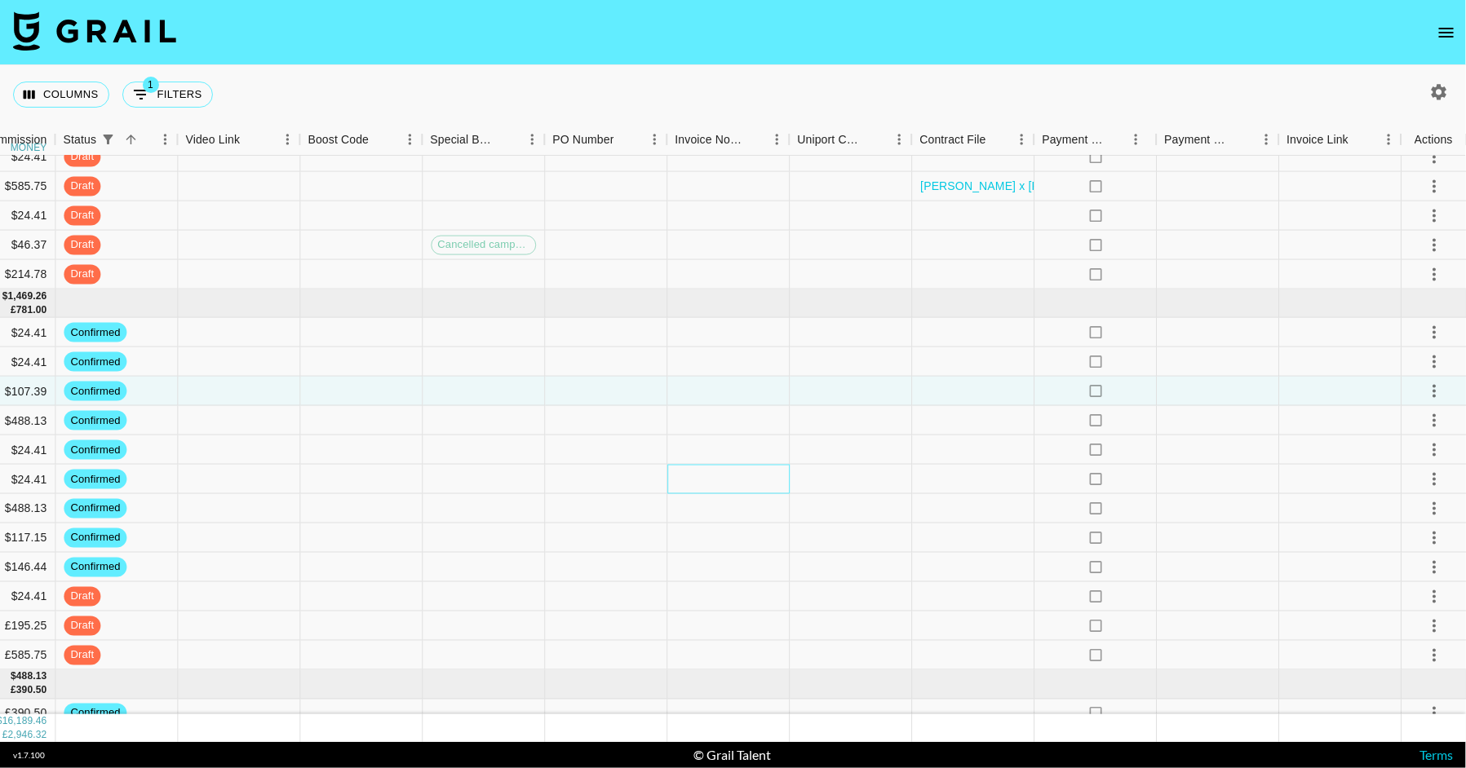
click at [773, 472] on div at bounding box center [728, 479] width 122 height 29
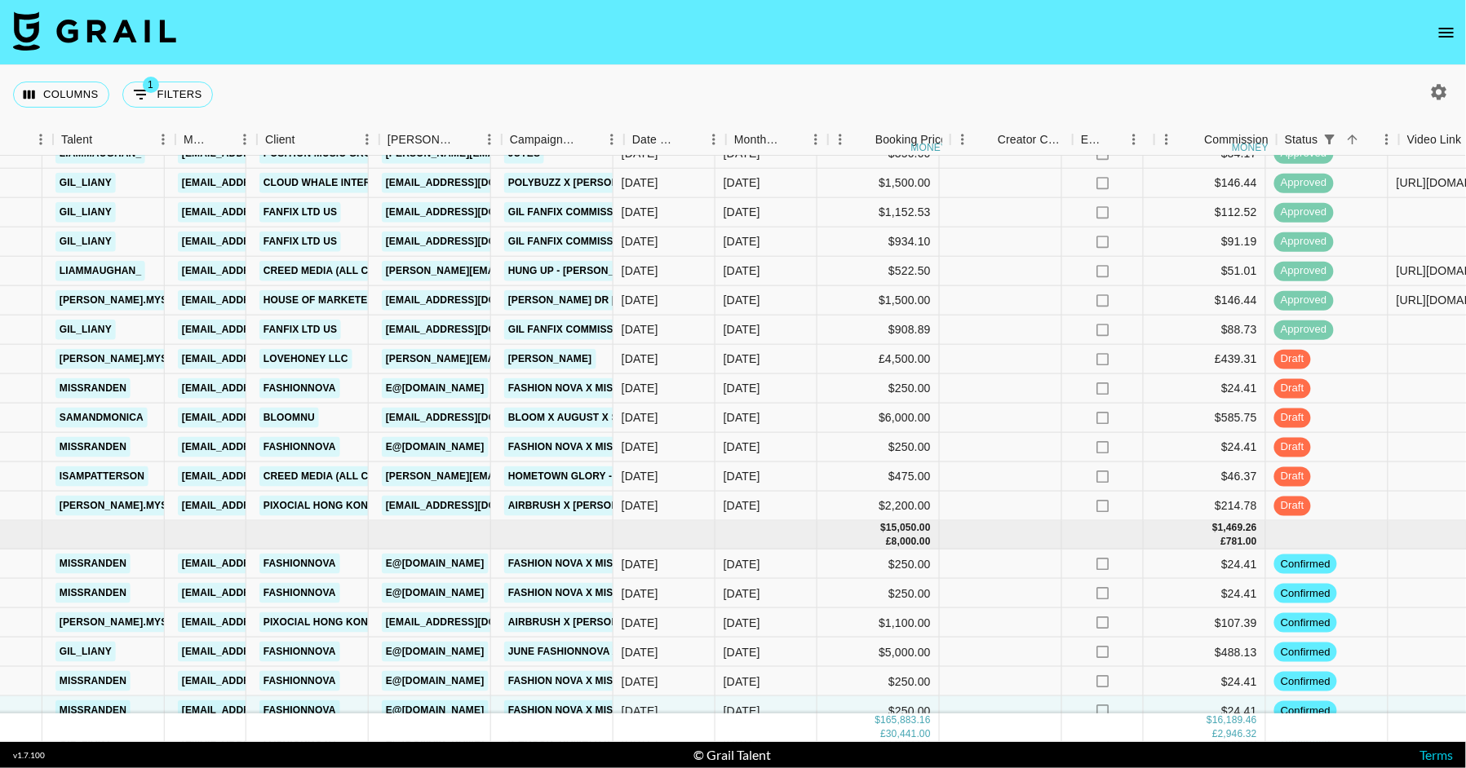
scroll to position [3097, 479]
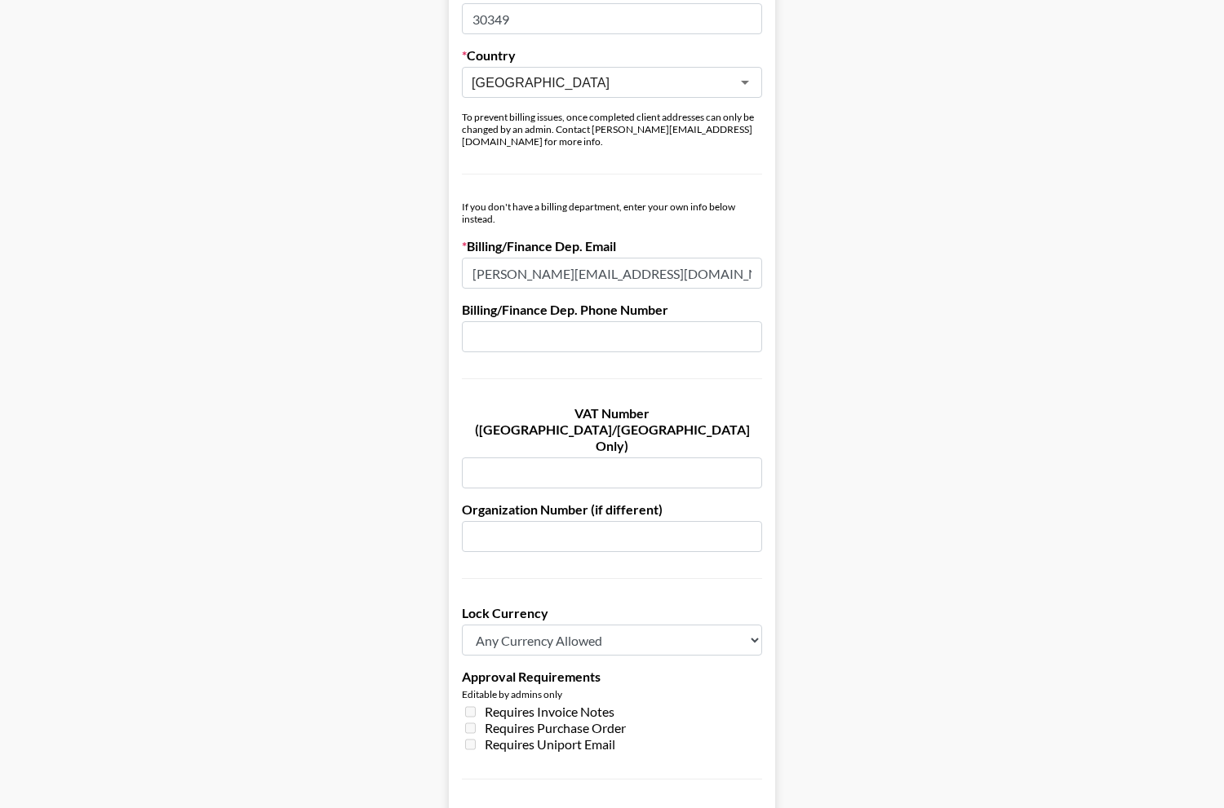
scroll to position [1056, 0]
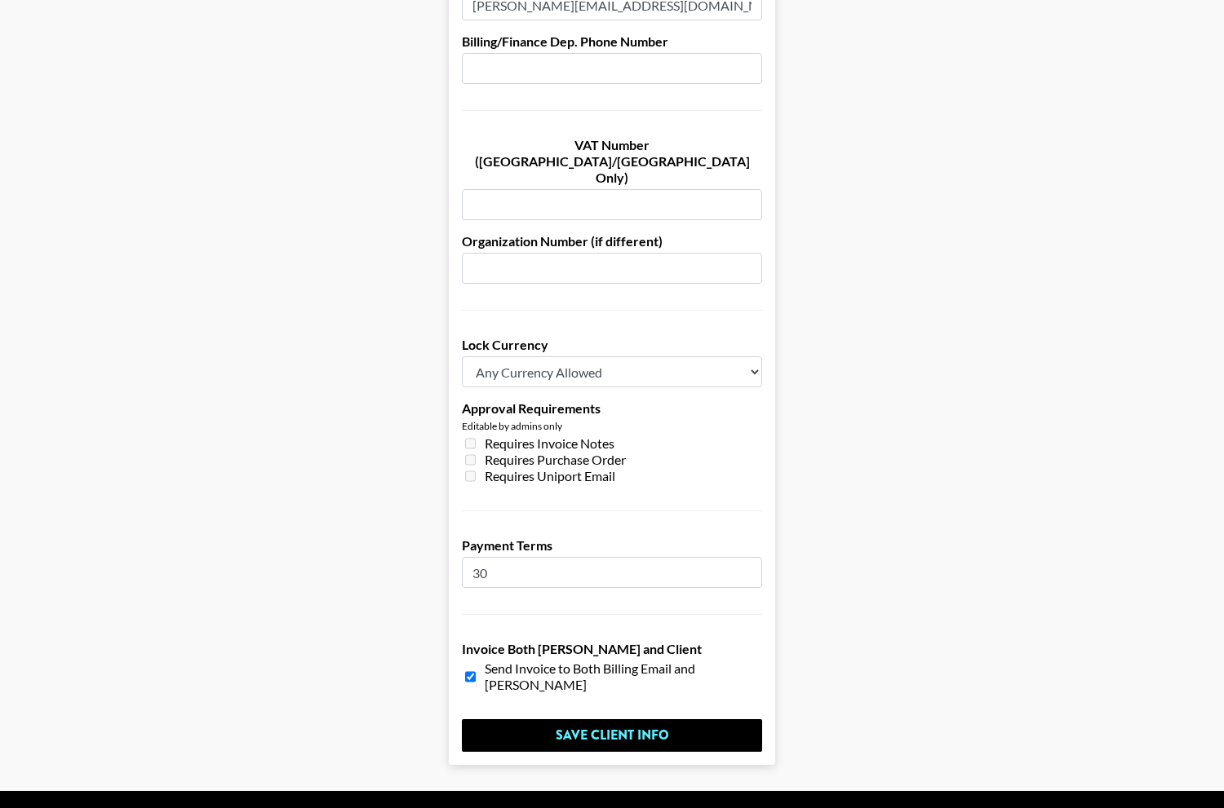
click at [478, 557] on input "30" at bounding box center [612, 572] width 300 height 31
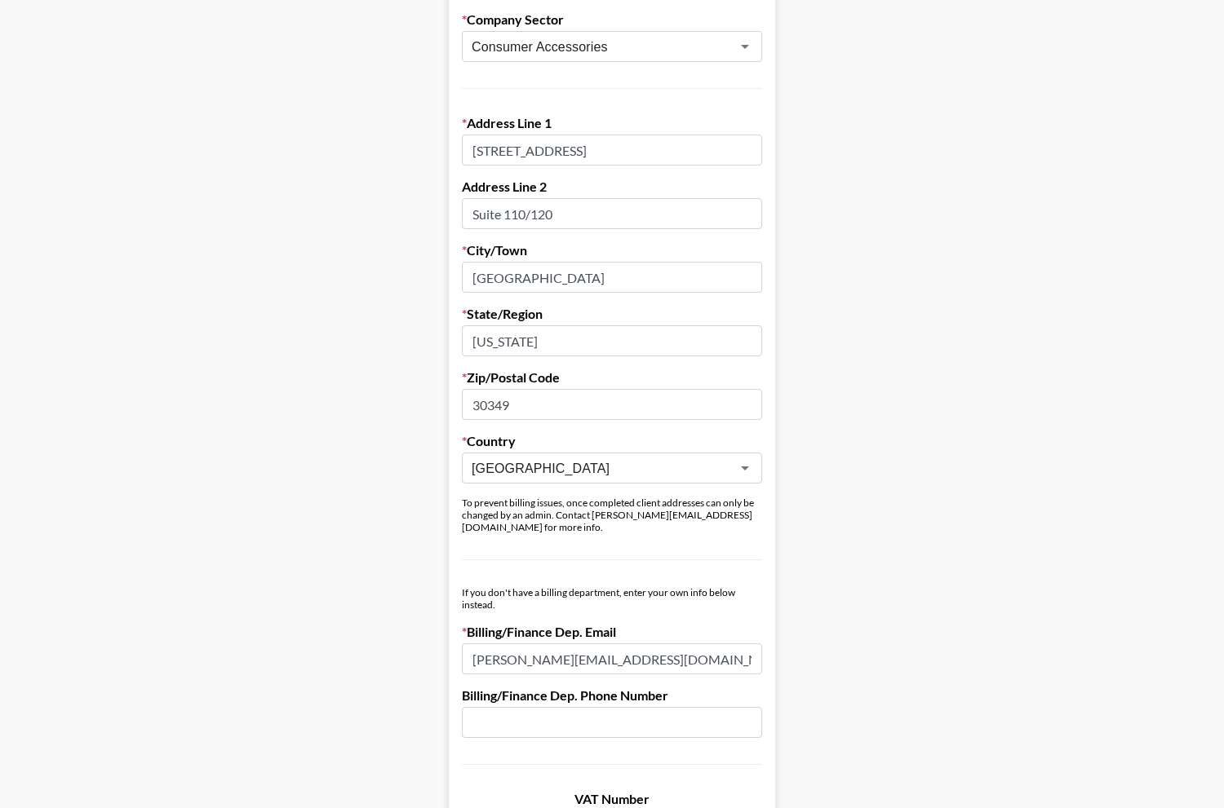
scroll to position [0, 0]
